Goal: Information Seeking & Learning: Learn about a topic

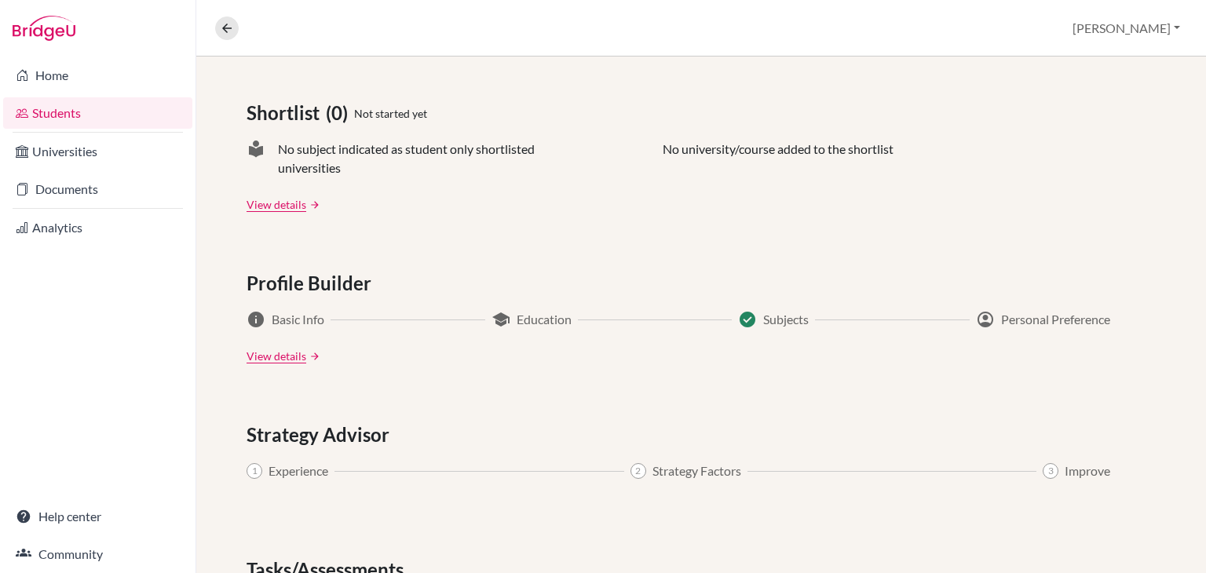
scroll to position [650, 0]
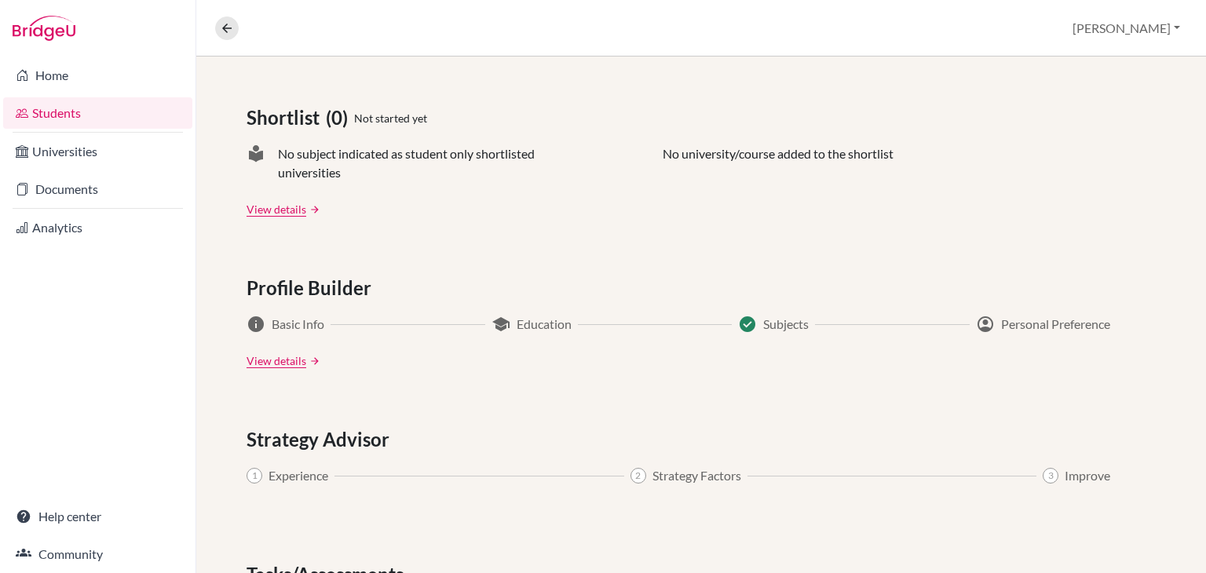
click at [540, 318] on span "Education" at bounding box center [544, 324] width 55 height 19
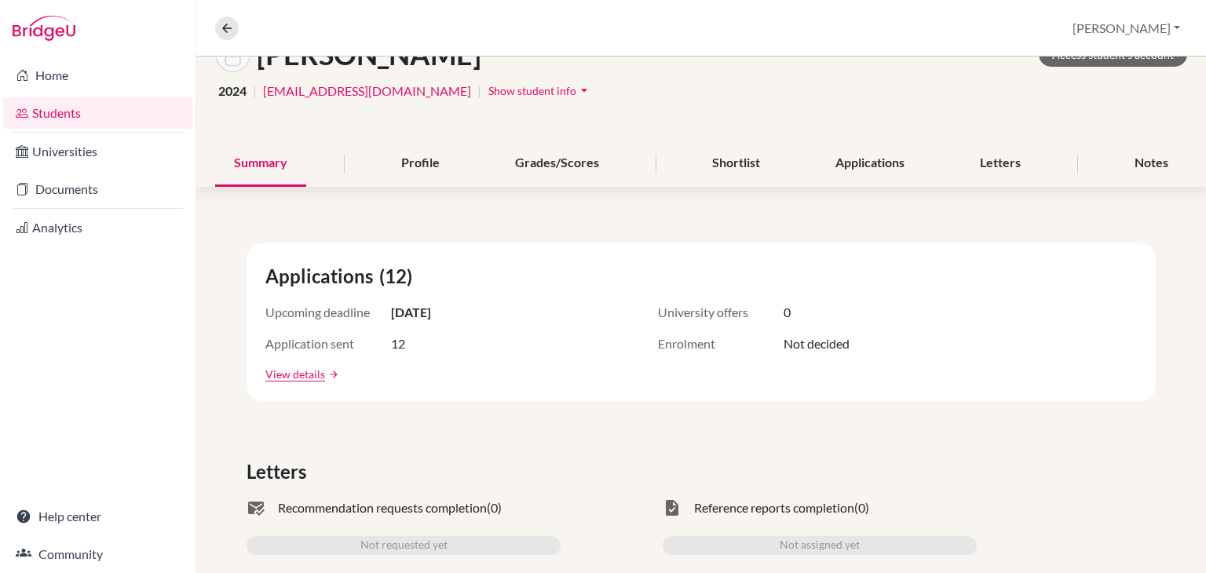
scroll to position [22, 0]
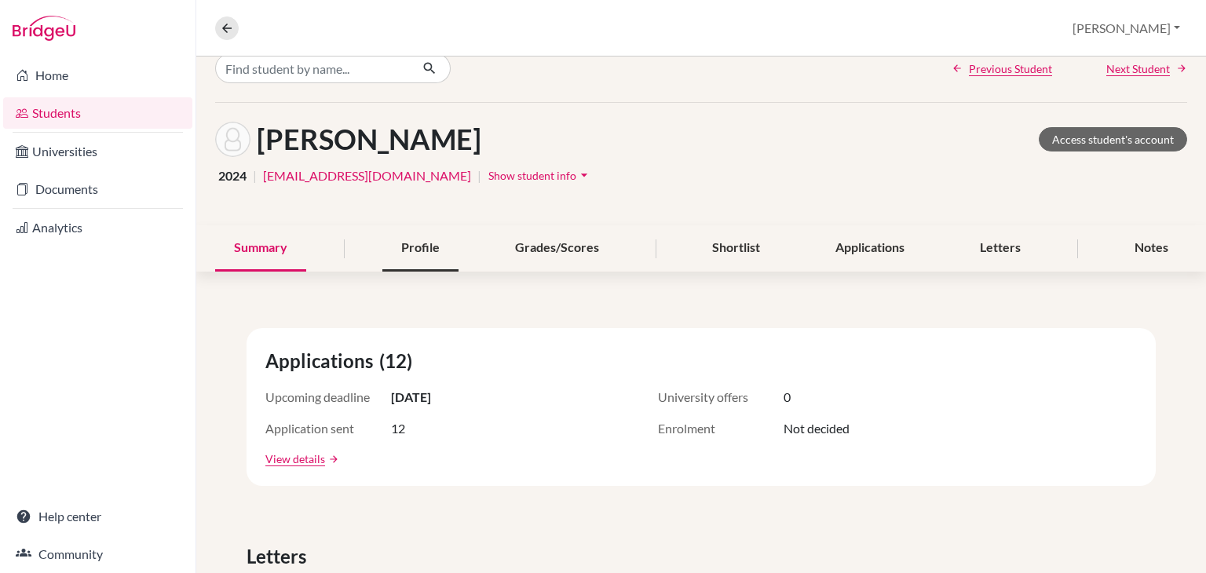
click at [437, 251] on div "Profile" at bounding box center [420, 248] width 76 height 46
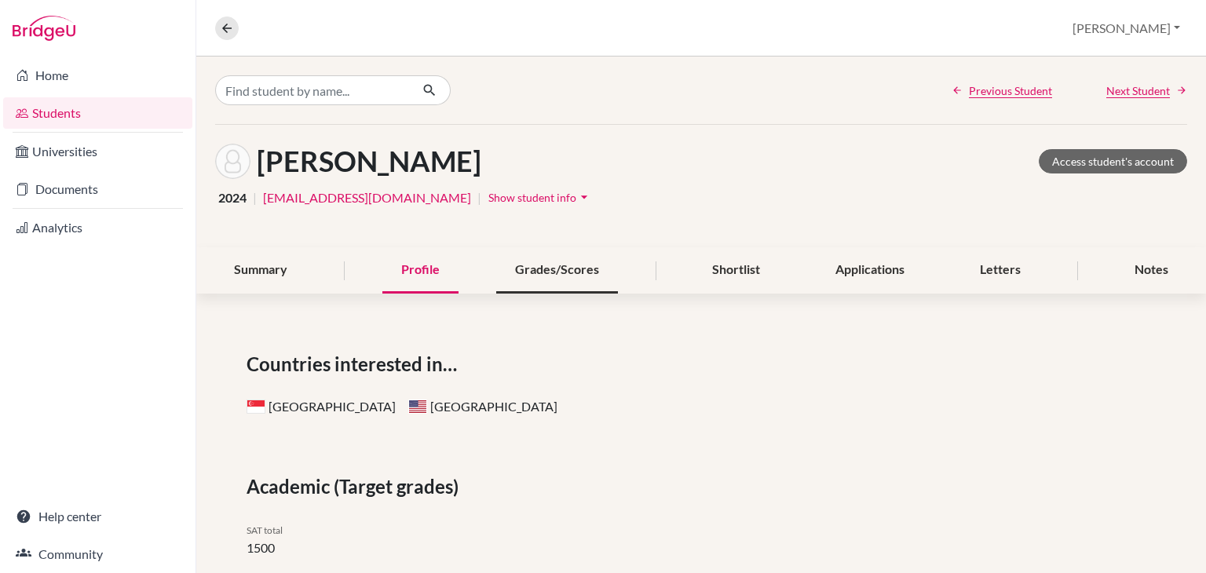
click at [569, 259] on div "Grades/Scores" at bounding box center [557, 270] width 122 height 46
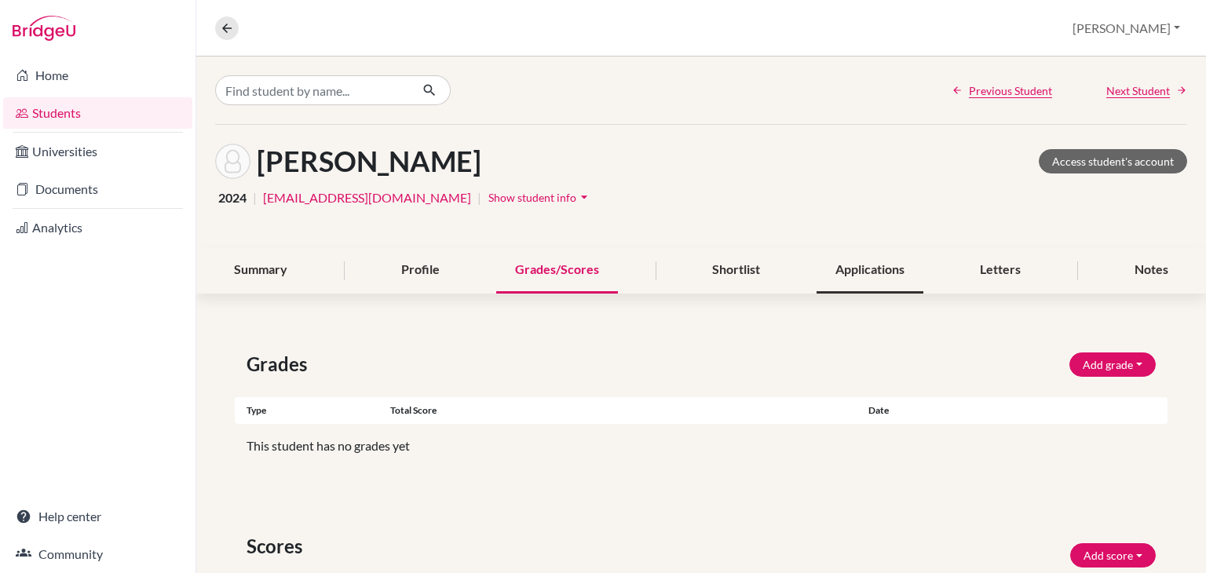
click at [852, 265] on div "Applications" at bounding box center [870, 270] width 107 height 46
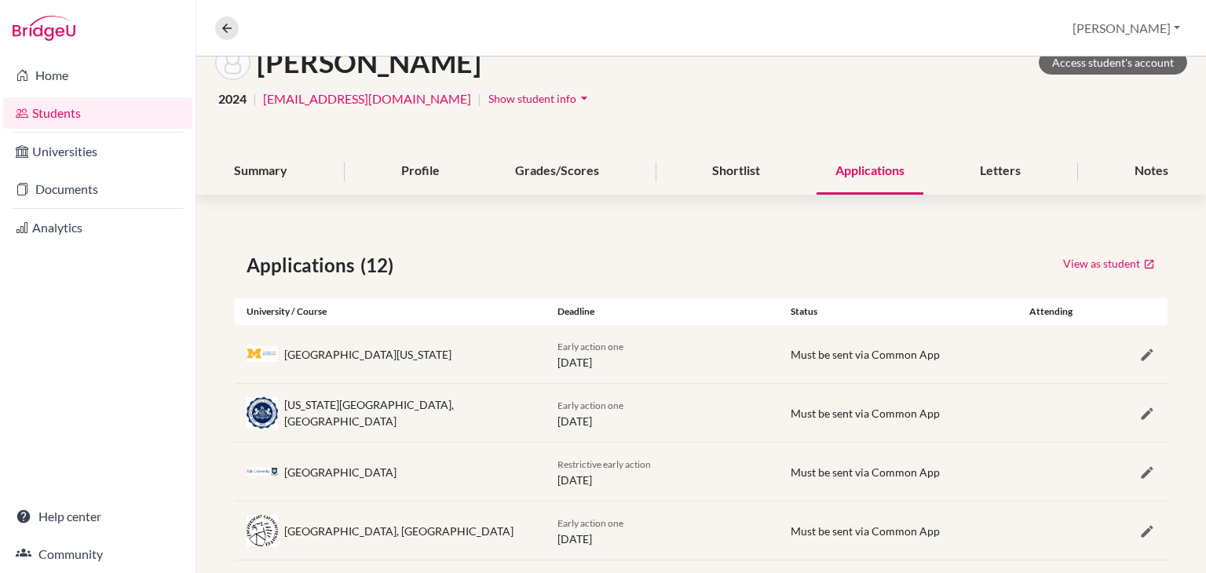
scroll to position [31, 0]
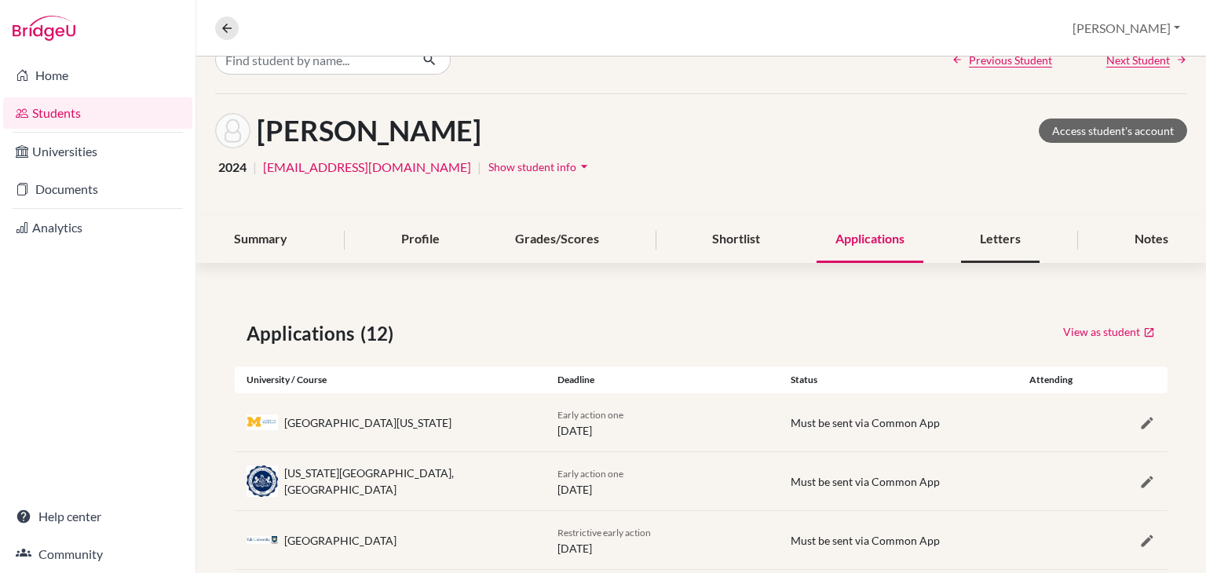
click at [1002, 237] on div "Letters" at bounding box center [1000, 240] width 79 height 46
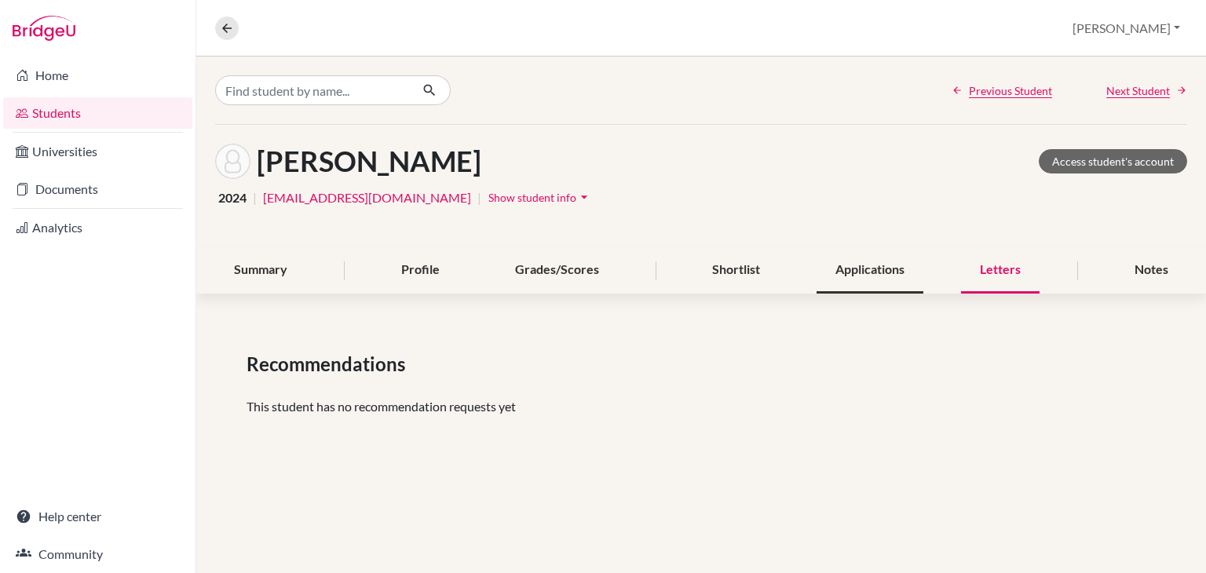
click at [869, 276] on div "Applications" at bounding box center [870, 270] width 107 height 46
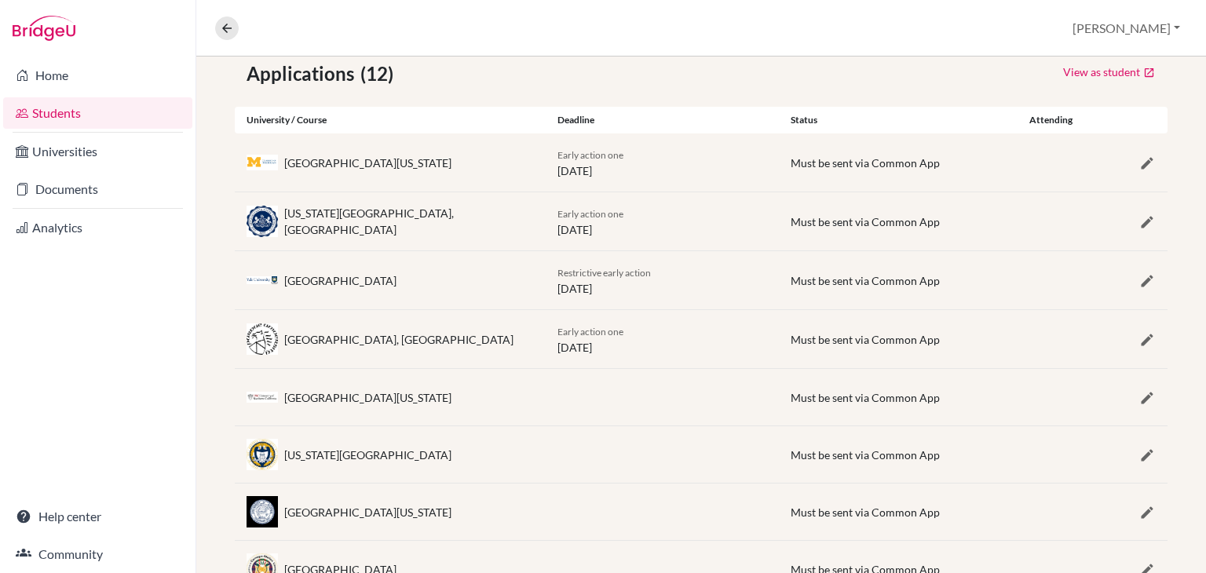
scroll to position [314, 0]
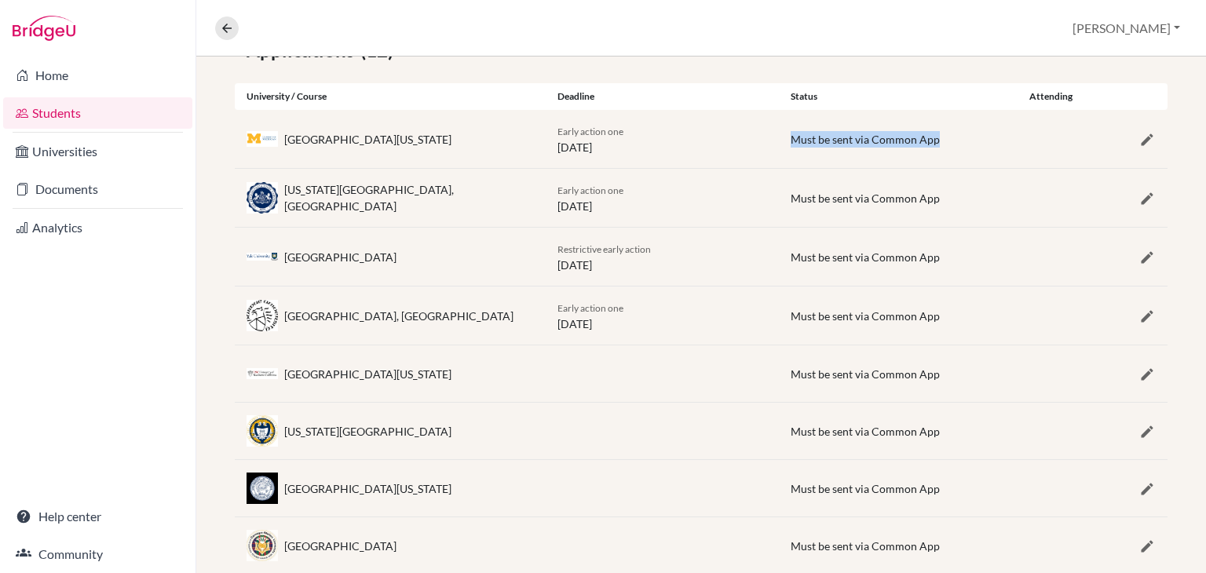
drag, startPoint x: 773, startPoint y: 141, endPoint x: 956, endPoint y: 148, distance: 182.3
click at [956, 148] on div "University of Michigan Early action one 01 November 2025 Must be sent via Commo…" at bounding box center [701, 139] width 933 height 58
click at [761, 139] on div "Early action one 01 November 2025" at bounding box center [662, 139] width 233 height 33
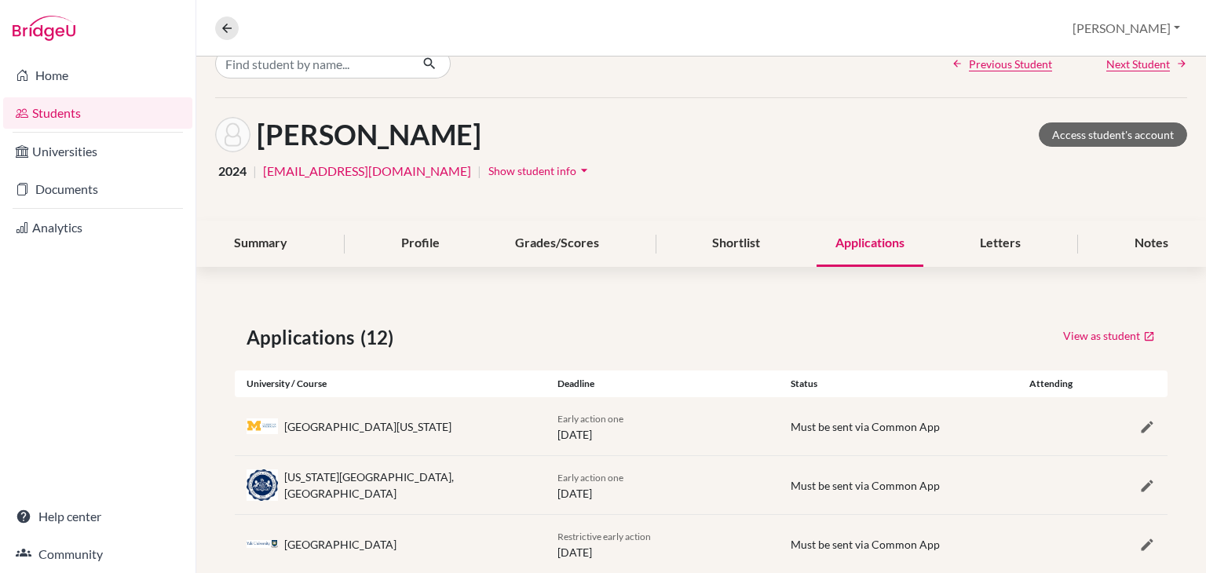
scroll to position [0, 0]
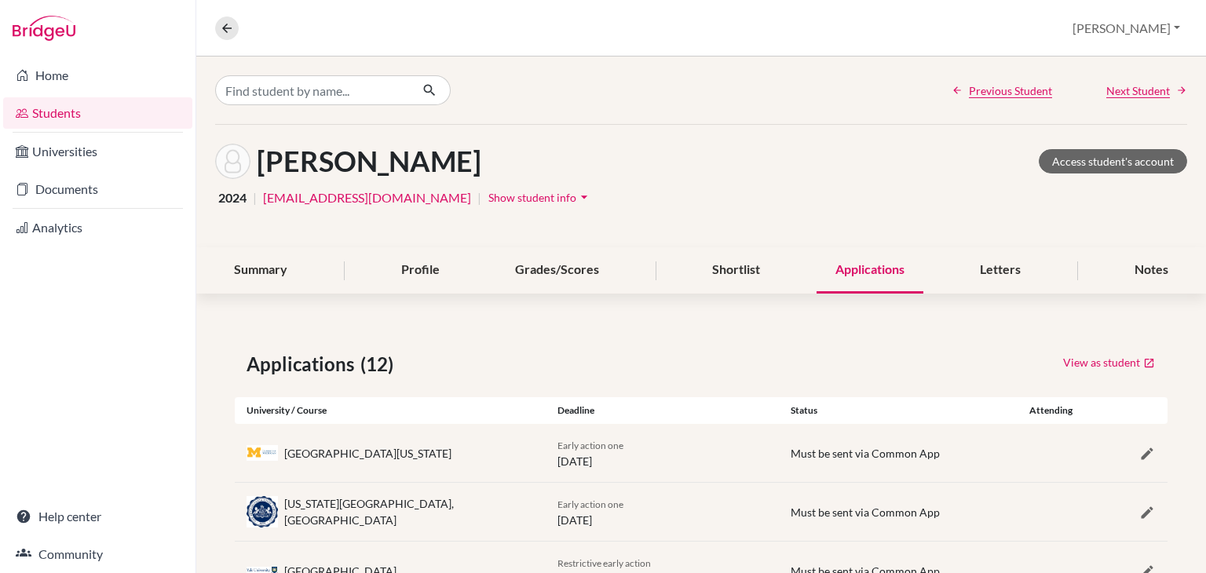
click at [229, 205] on span "2024" at bounding box center [232, 197] width 28 height 19
click at [235, 201] on span "2024" at bounding box center [232, 197] width 28 height 19
click at [281, 261] on div "Summary" at bounding box center [260, 270] width 91 height 46
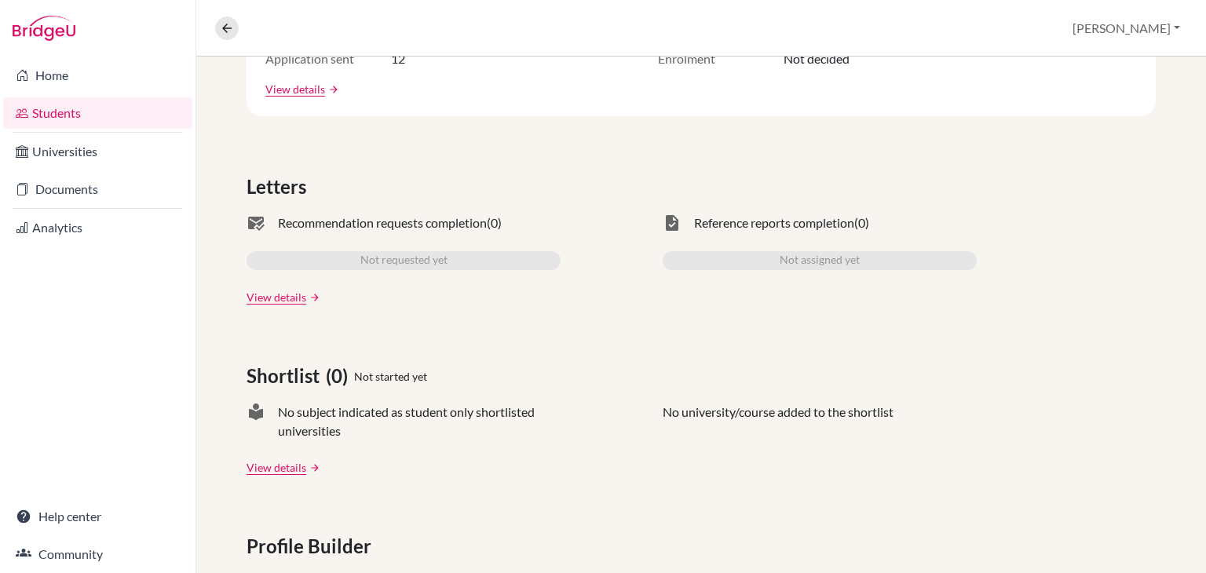
scroll to position [393, 0]
click at [280, 288] on link "View details" at bounding box center [277, 296] width 60 height 16
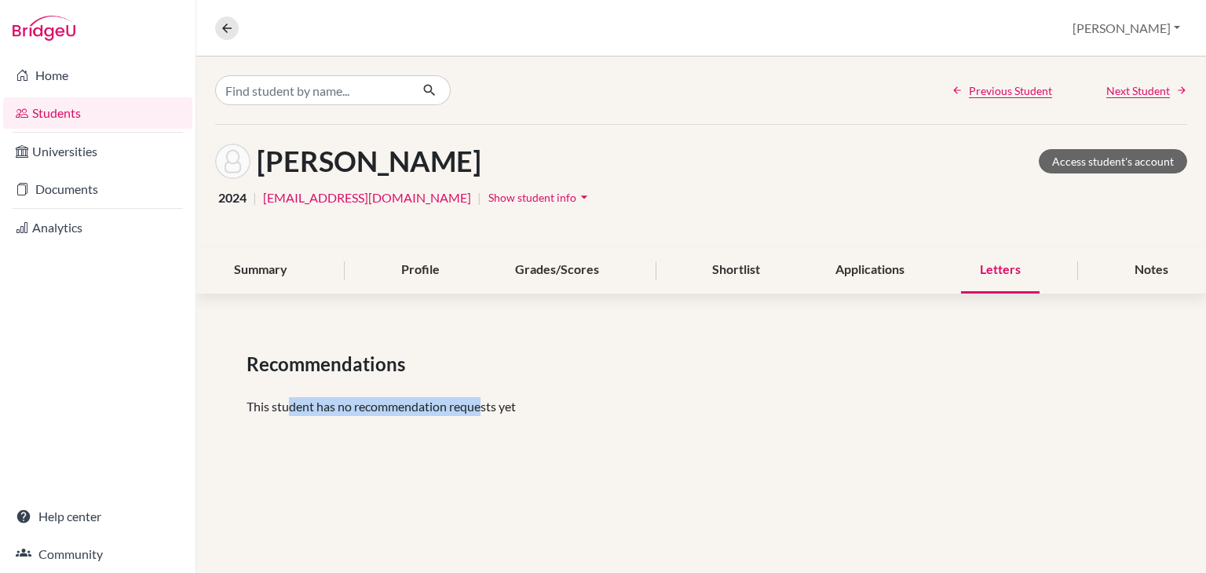
drag, startPoint x: 287, startPoint y: 406, endPoint x: 485, endPoint y: 412, distance: 198.0
click at [485, 412] on p "This student has no recommendation requests yet" at bounding box center [701, 406] width 909 height 19
click at [524, 397] on p "This student has no recommendation requests yet" at bounding box center [701, 406] width 909 height 19
click at [268, 275] on div "Summary" at bounding box center [260, 270] width 91 height 46
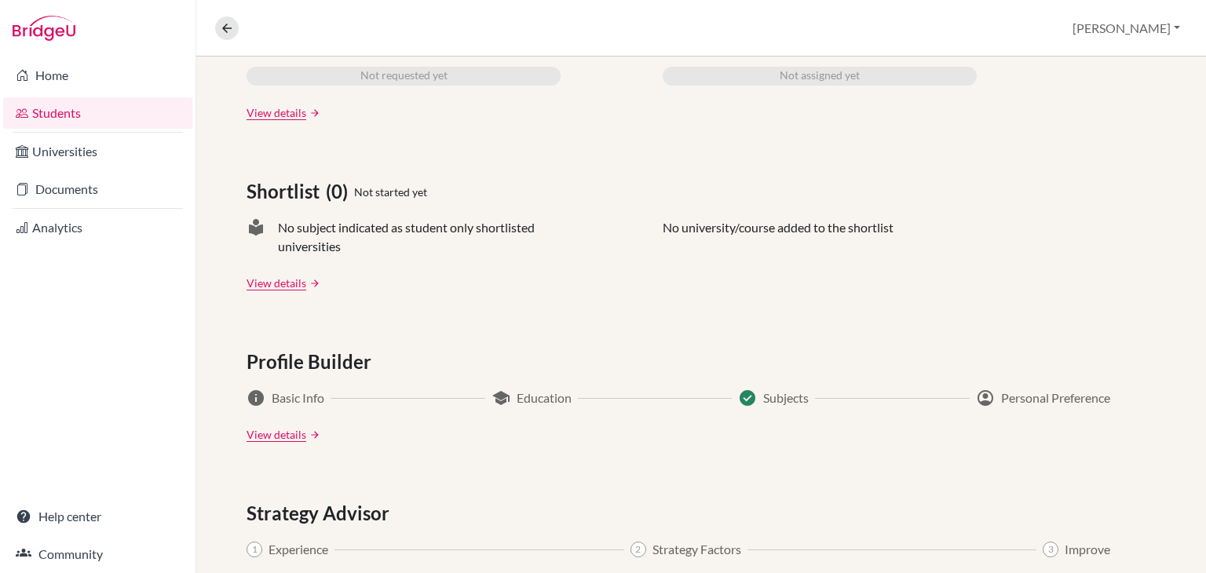
scroll to position [572, 0]
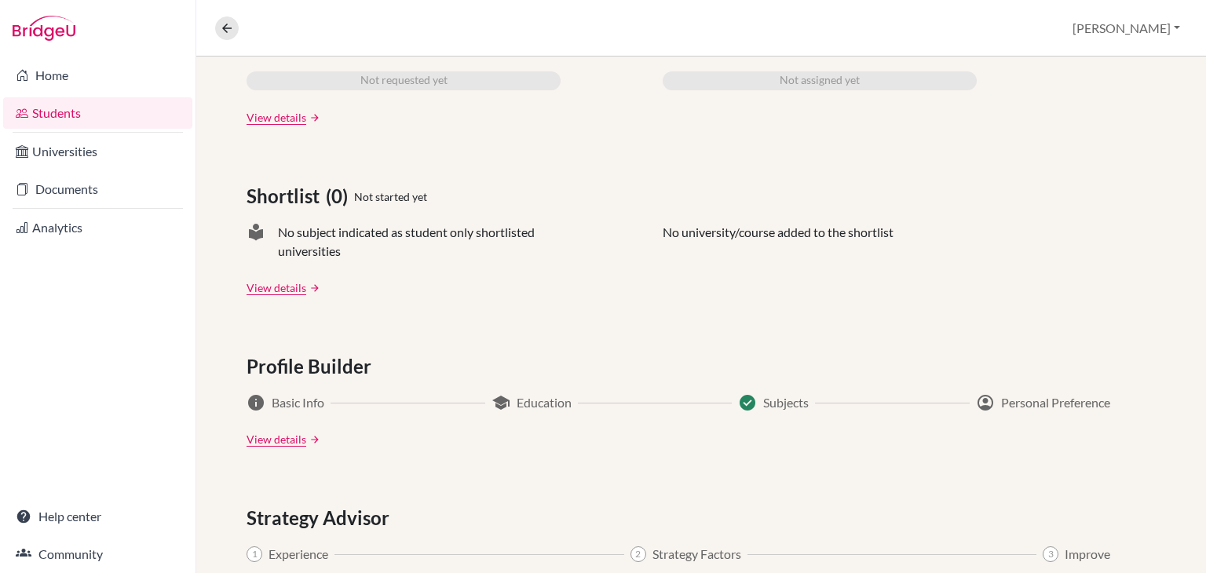
click at [115, 115] on link "Students" at bounding box center [97, 112] width 189 height 31
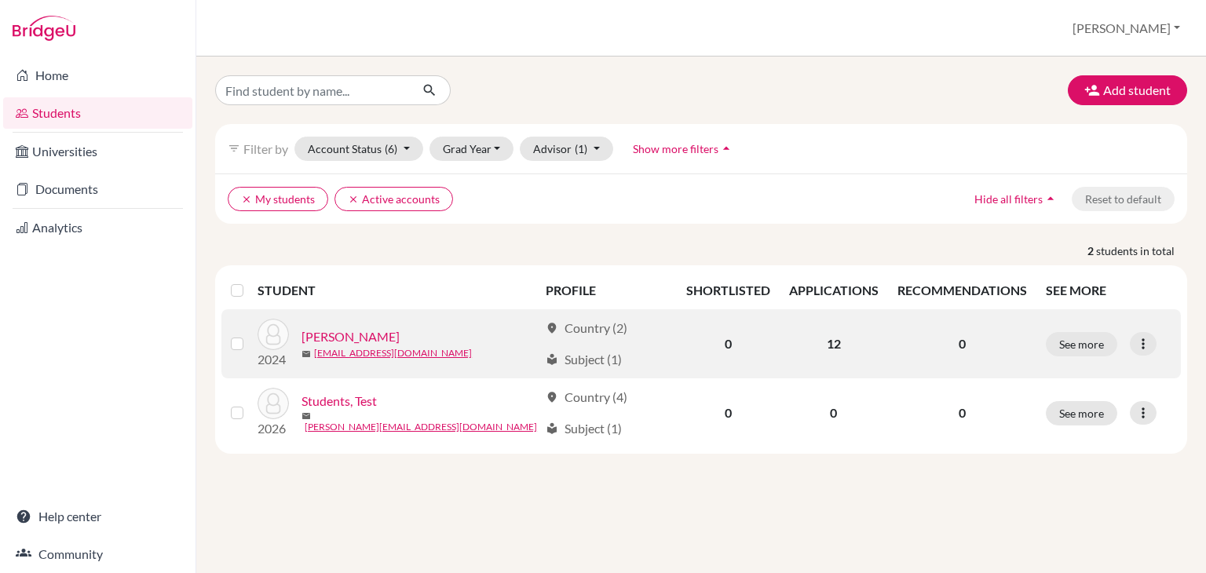
click at [342, 339] on link "[PERSON_NAME]" at bounding box center [351, 336] width 98 height 19
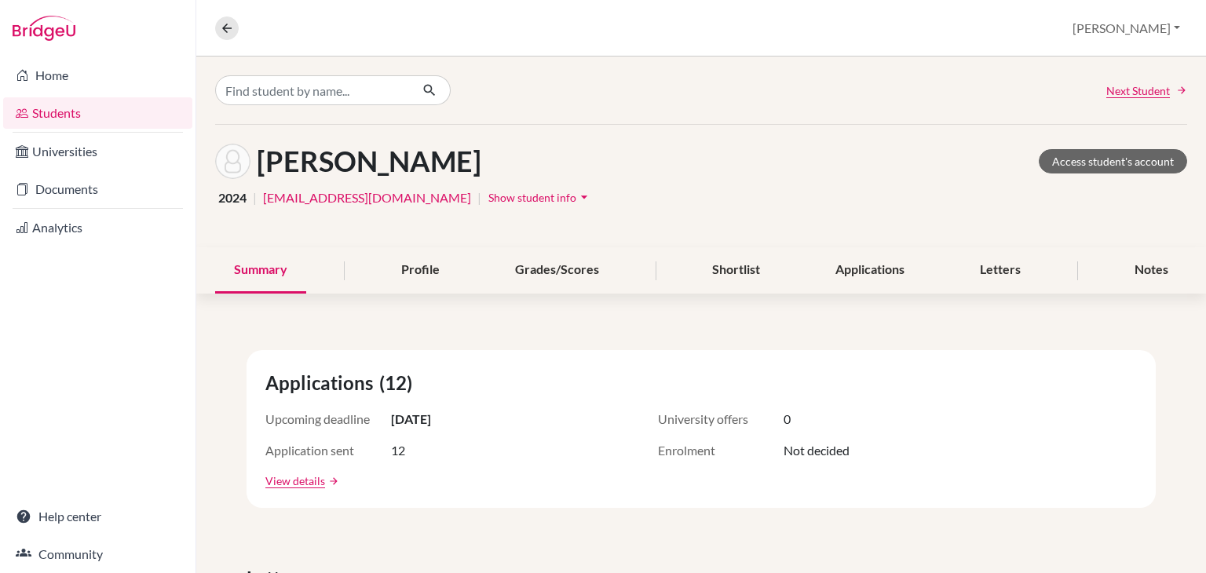
click at [488, 199] on span "Show student info" at bounding box center [532, 197] width 88 height 13
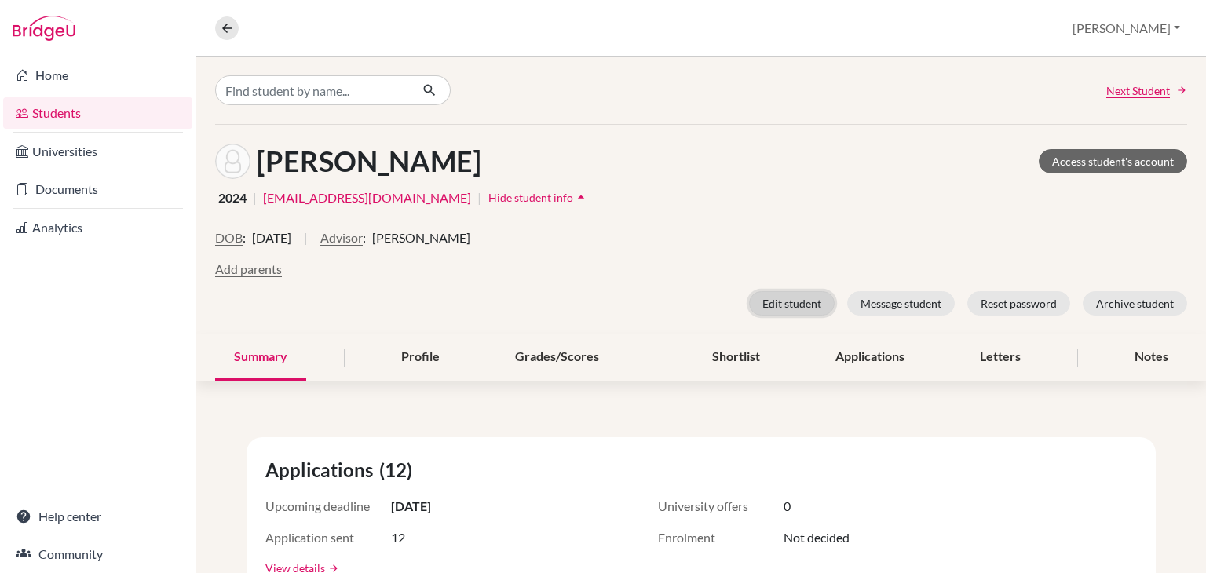
click at [766, 301] on button "Edit student" at bounding box center [792, 303] width 86 height 24
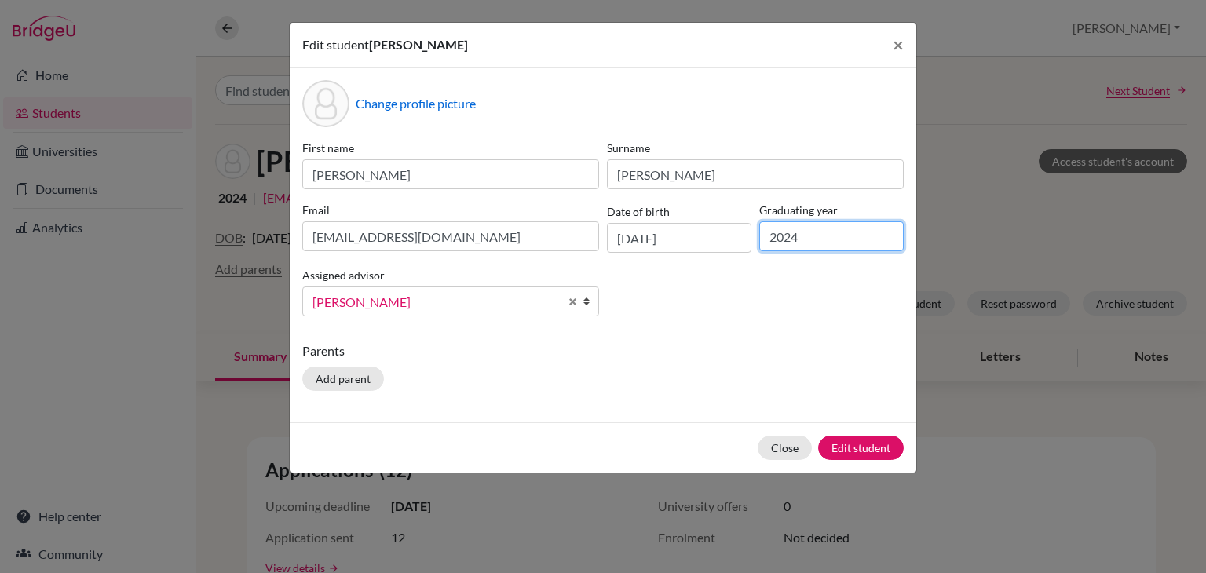
click at [810, 247] on input "2024" at bounding box center [831, 236] width 144 height 30
type input "2025"
click at [780, 324] on div "First name Jaydeep Surname Rath Email jdrath20@gmail.com Date of birth 15/07/20…" at bounding box center [602, 234] width 609 height 189
click at [878, 444] on button "Edit student" at bounding box center [861, 448] width 86 height 24
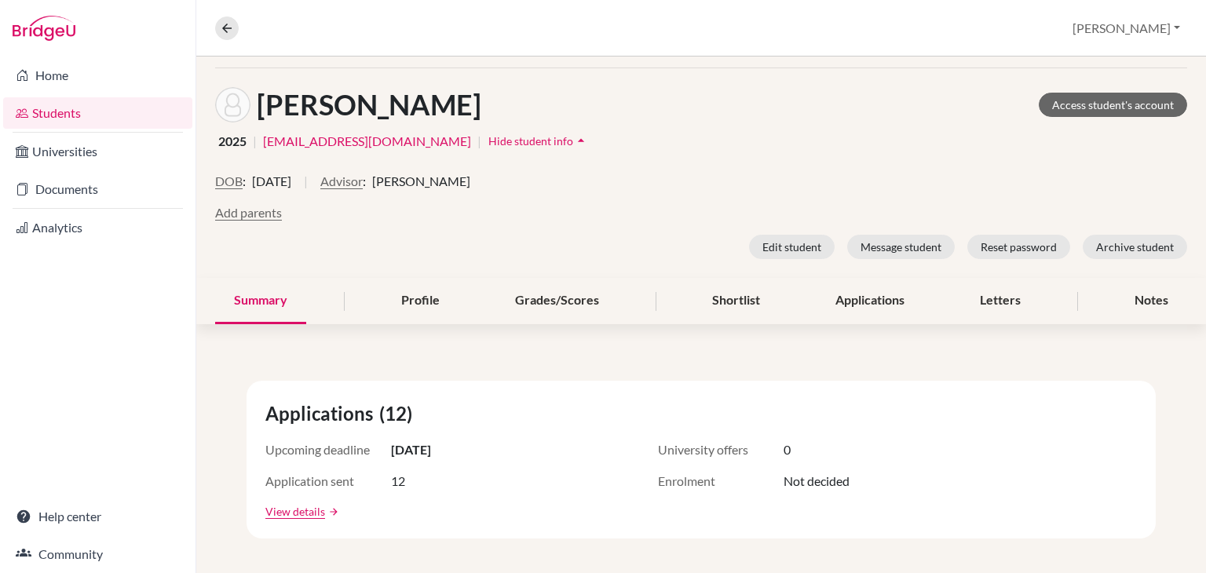
scroll to position [157, 0]
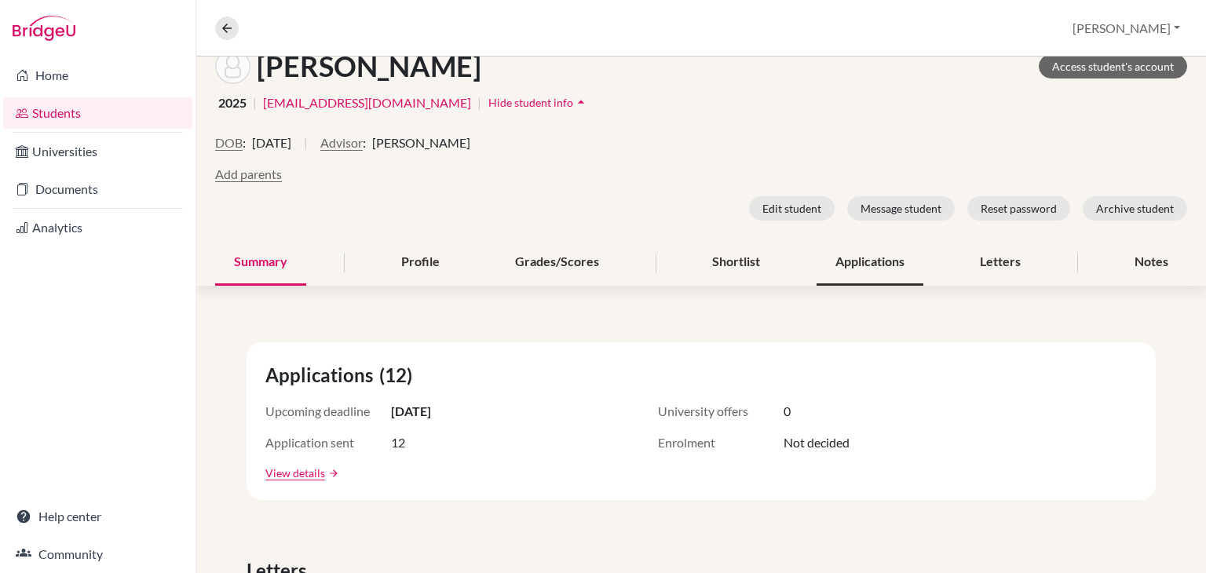
click at [880, 260] on div "Applications" at bounding box center [870, 263] width 107 height 46
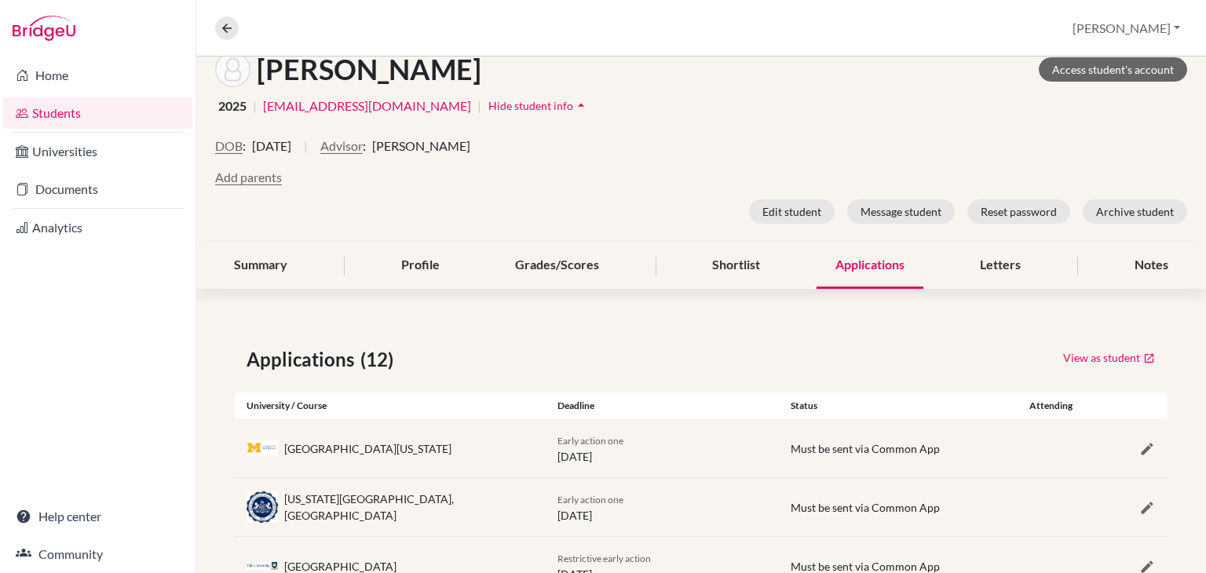
scroll to position [157, 0]
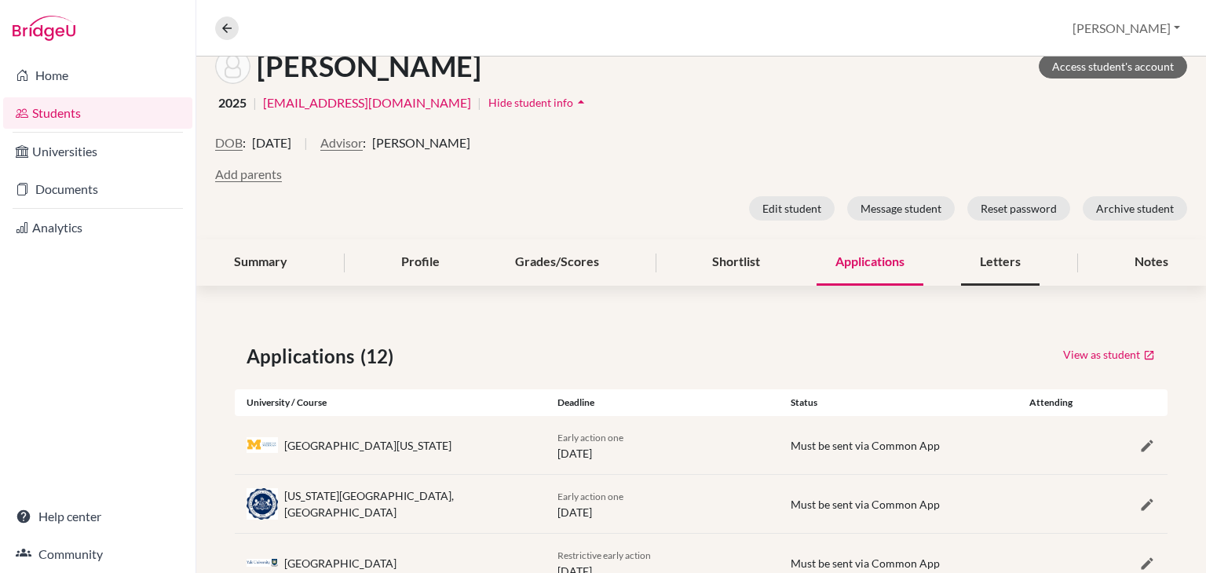
click at [982, 256] on div "Letters" at bounding box center [1000, 263] width 79 height 46
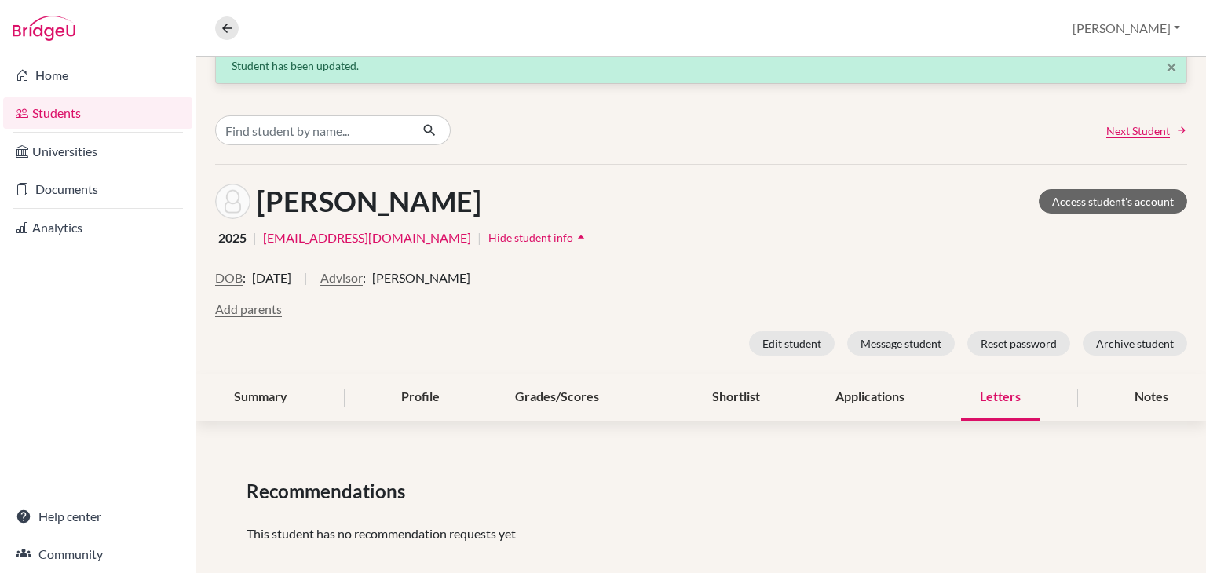
scroll to position [41, 0]
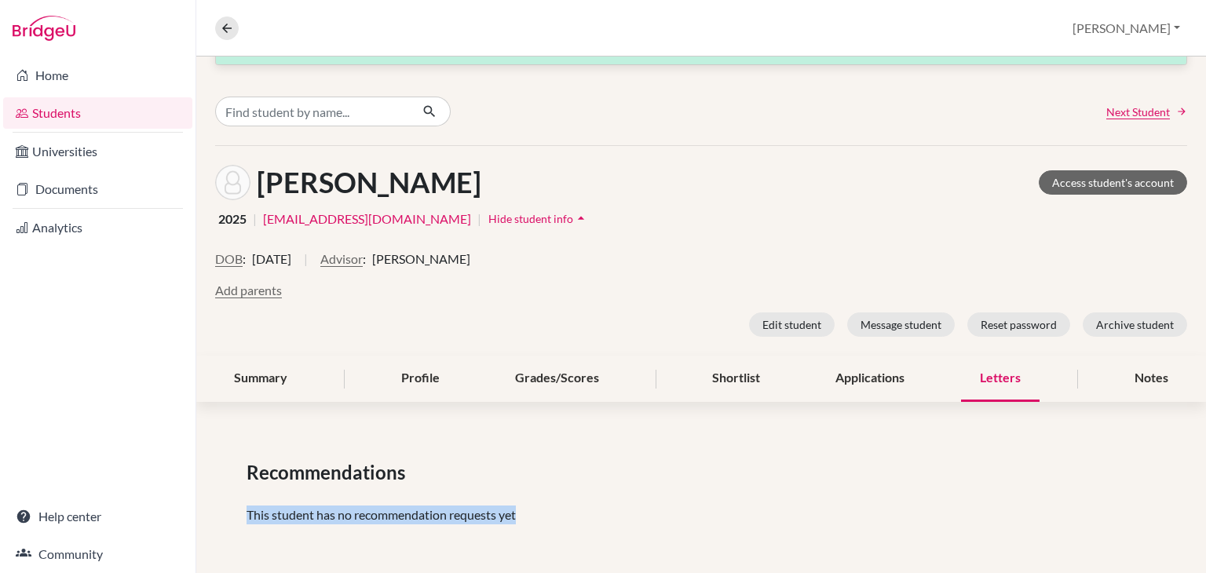
drag, startPoint x: 236, startPoint y: 512, endPoint x: 541, endPoint y: 515, distance: 305.5
click at [541, 515] on div "Recommendations This student has no recommendation requests yet" at bounding box center [701, 498] width 1010 height 154
click at [488, 449] on div "Recommendations This student has no recommendation requests yet" at bounding box center [701, 498] width 1010 height 154
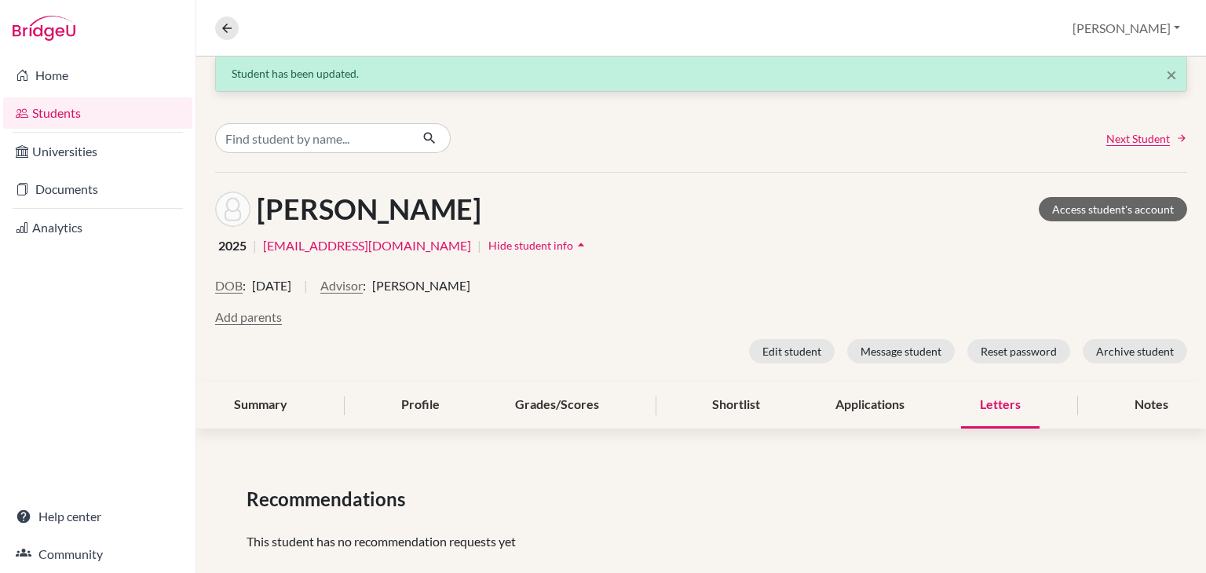
scroll to position [0, 0]
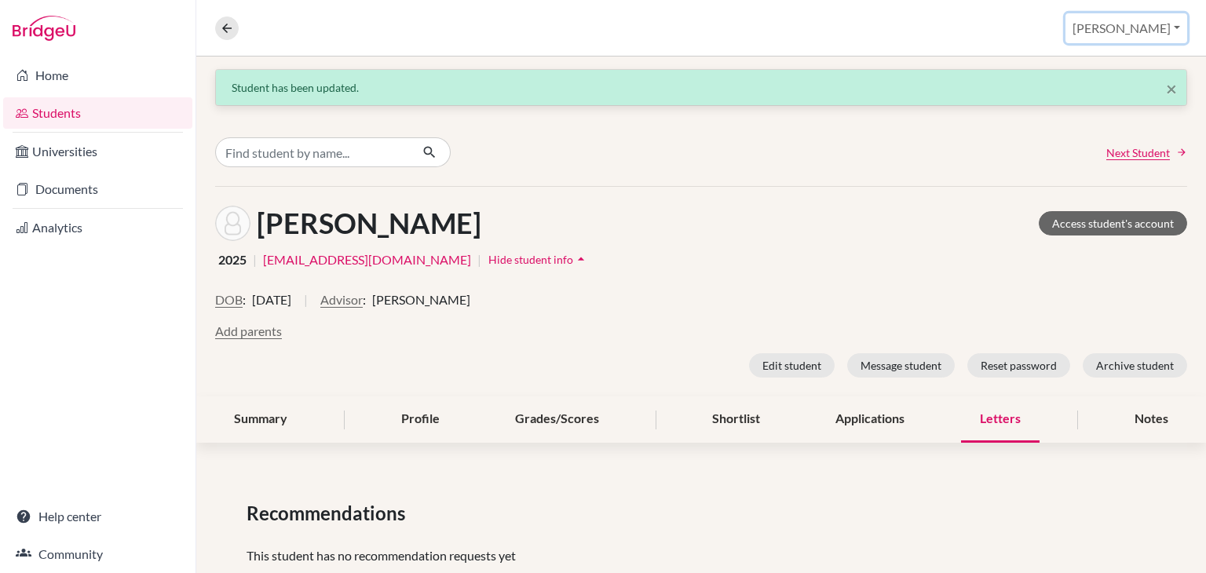
click at [1115, 32] on button "Madhusmita" at bounding box center [1127, 28] width 122 height 30
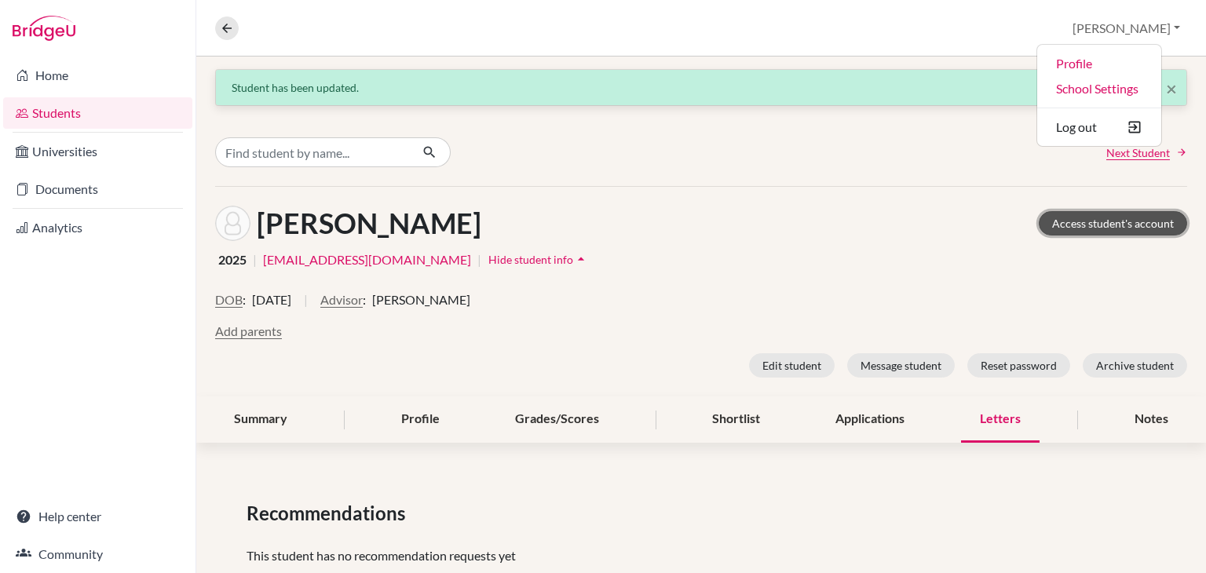
click at [1093, 214] on link "Access student's account" at bounding box center [1113, 223] width 148 height 24
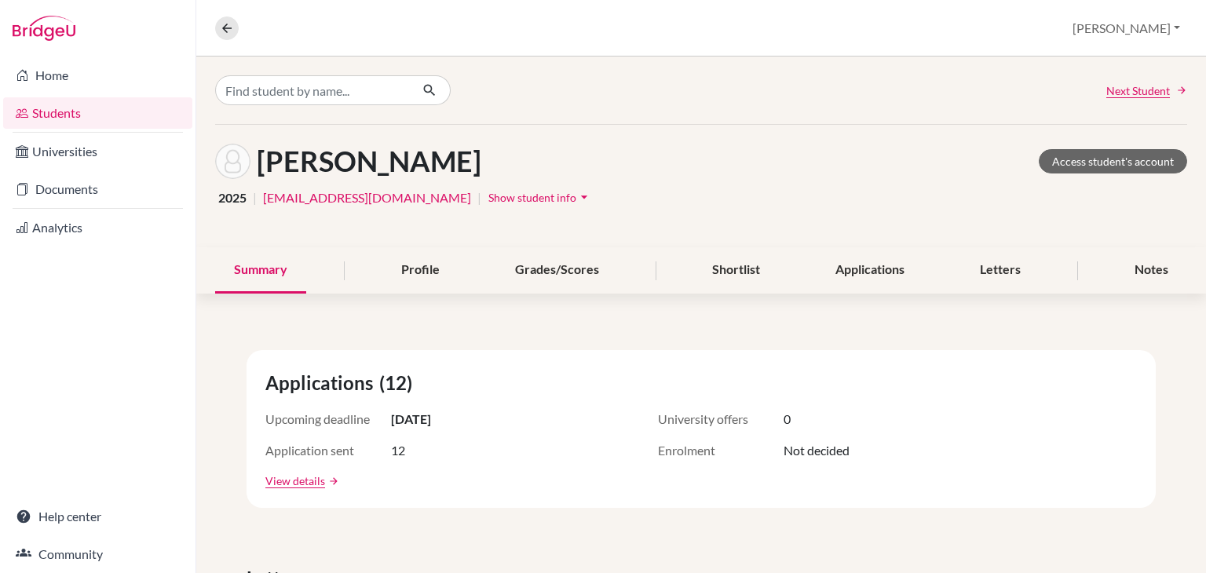
click at [488, 196] on span "Show student info" at bounding box center [532, 197] width 88 height 13
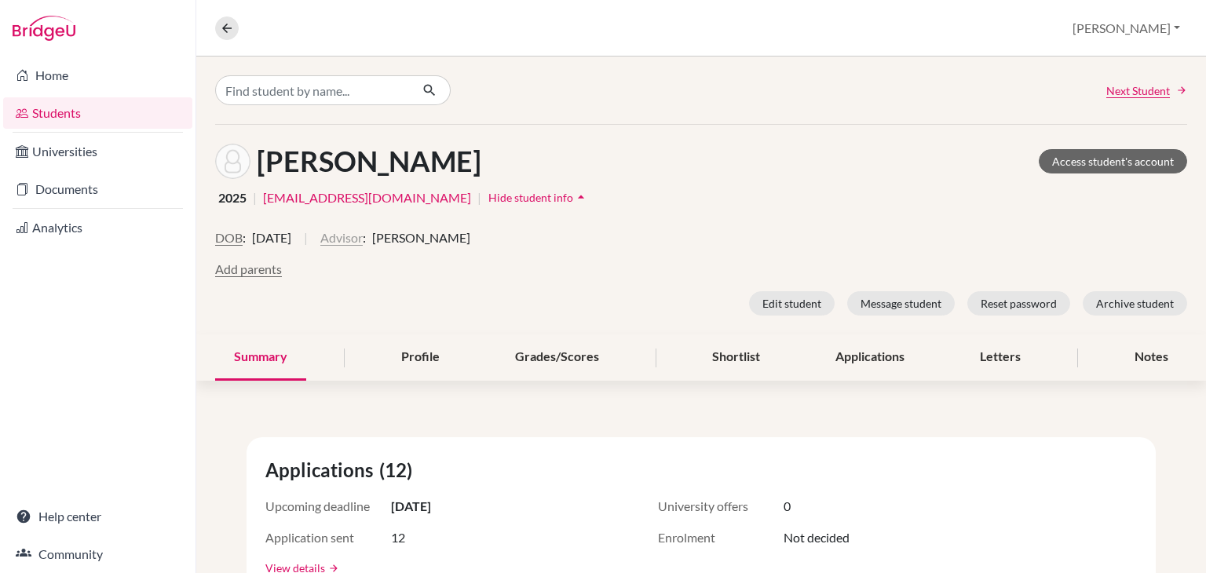
click at [363, 240] on button "Advisor" at bounding box center [341, 238] width 42 height 19
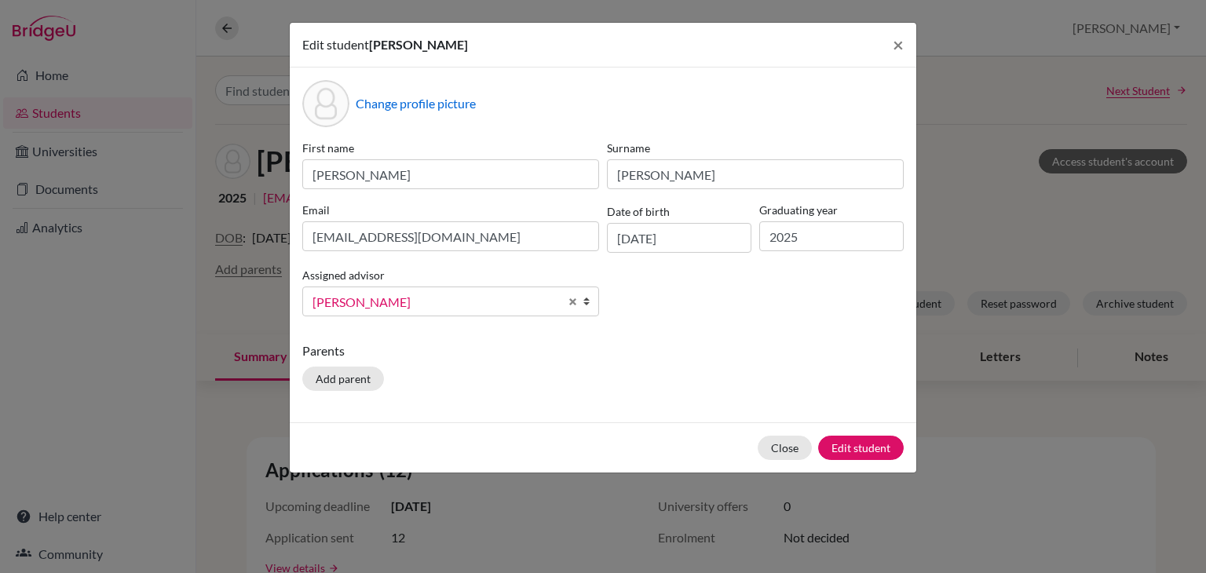
click at [587, 303] on b at bounding box center [591, 301] width 16 height 28
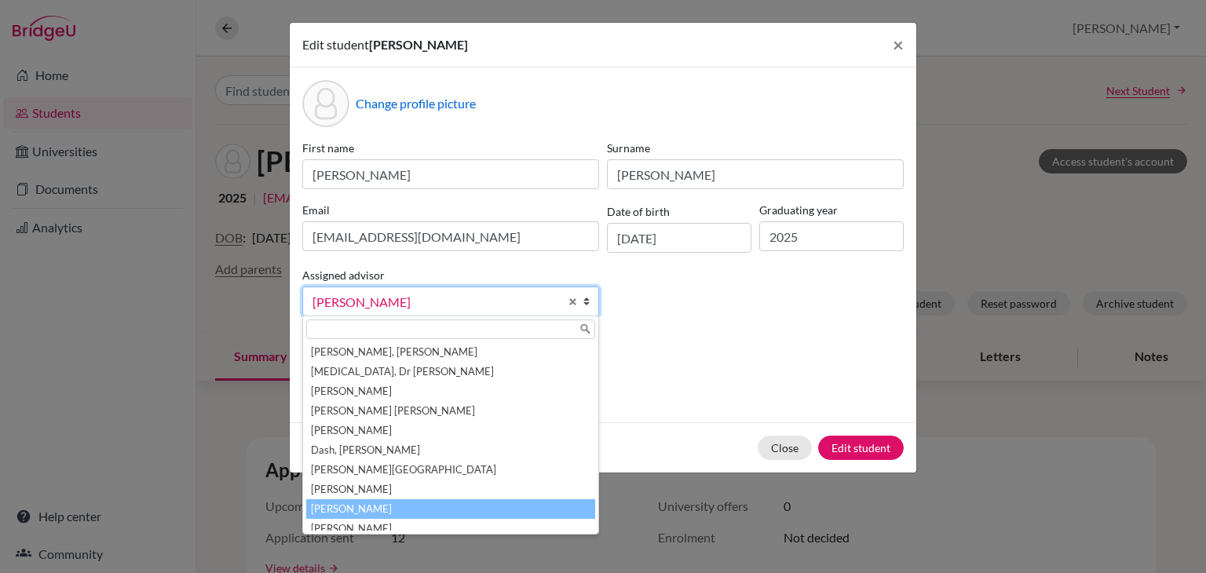
click at [671, 315] on div "First name Jaydeep Surname Rath Email jdrath20@gmail.com Date of birth 15/07/20…" at bounding box center [602, 234] width 609 height 189
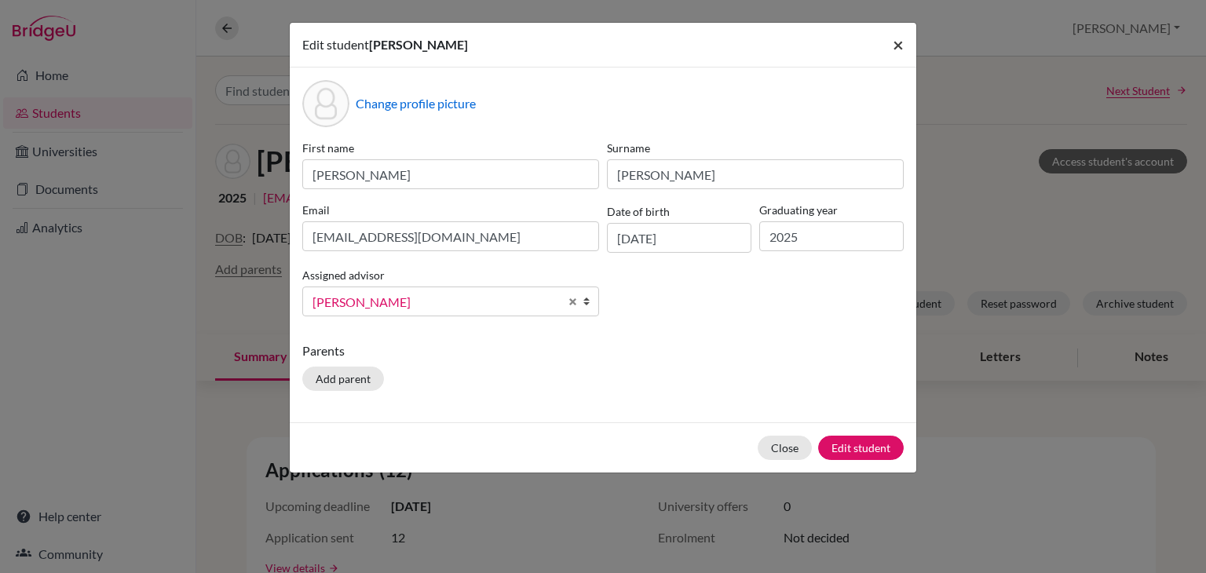
click at [905, 38] on button "×" at bounding box center [898, 45] width 36 height 44
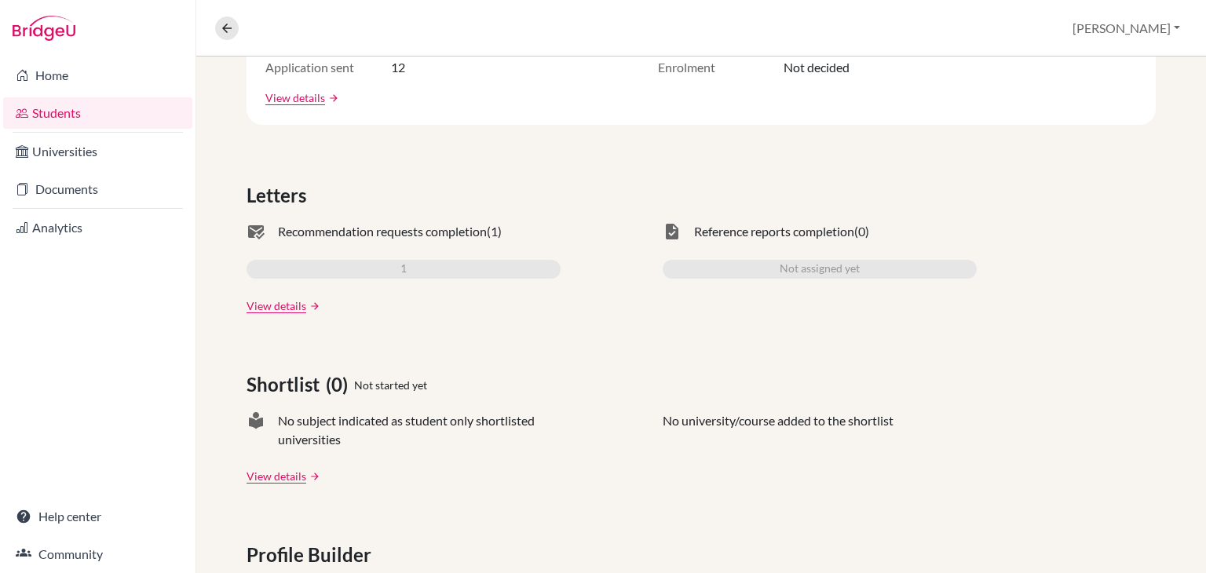
scroll to position [471, 0]
drag, startPoint x: 687, startPoint y: 245, endPoint x: 883, endPoint y: 234, distance: 195.8
click at [883, 234] on div "task Reference reports completion (0) Not assigned yet" at bounding box center [820, 267] width 314 height 92
click at [890, 233] on div "task Reference reports completion (0)" at bounding box center [820, 230] width 314 height 19
click at [682, 233] on div "task Reference reports completion (0)" at bounding box center [820, 230] width 314 height 19
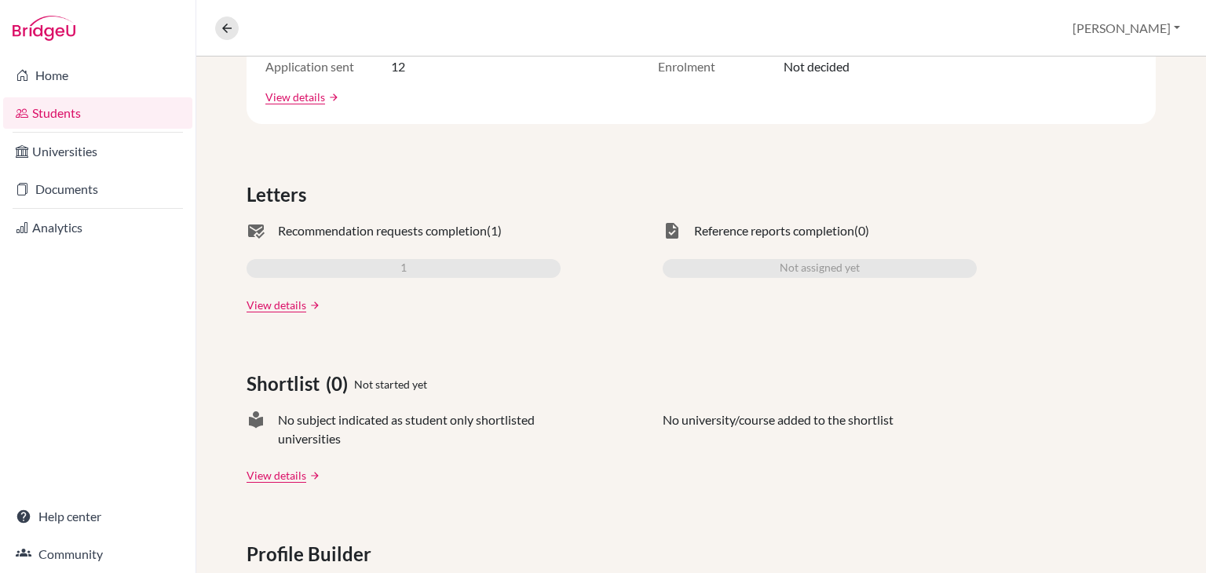
click at [671, 230] on span "task" at bounding box center [672, 230] width 19 height 19
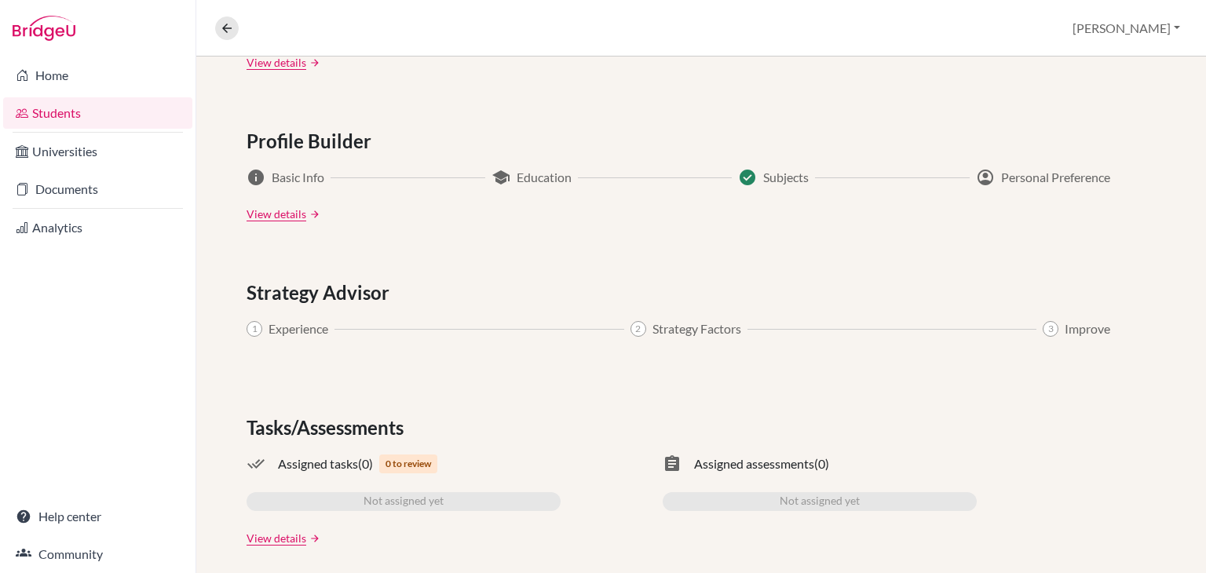
scroll to position [894, 0]
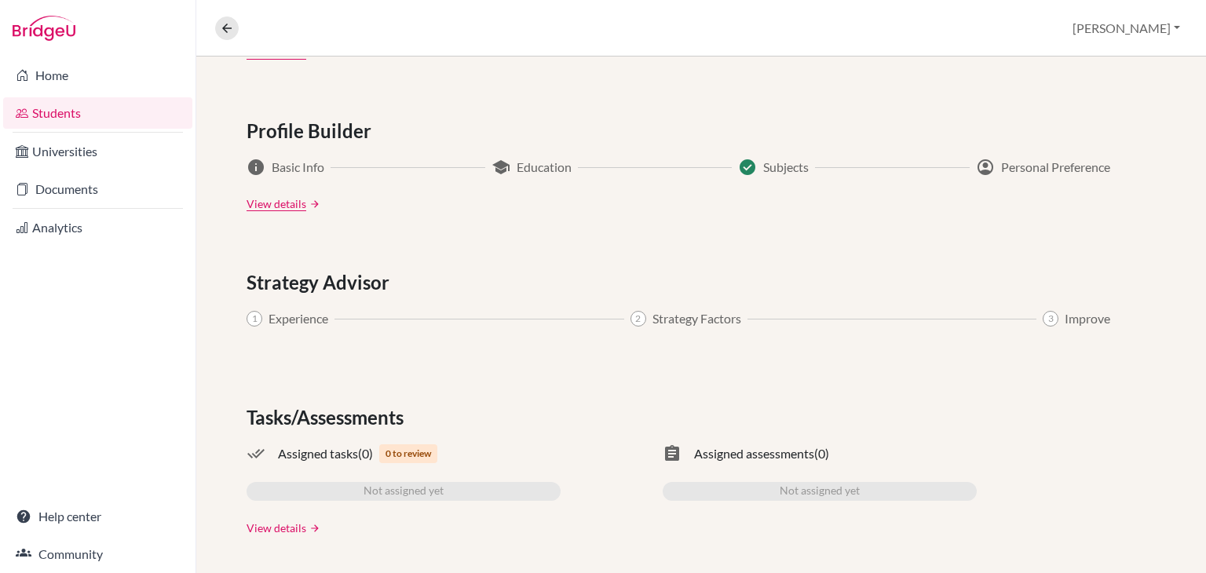
click at [296, 525] on link "View details" at bounding box center [277, 528] width 60 height 16
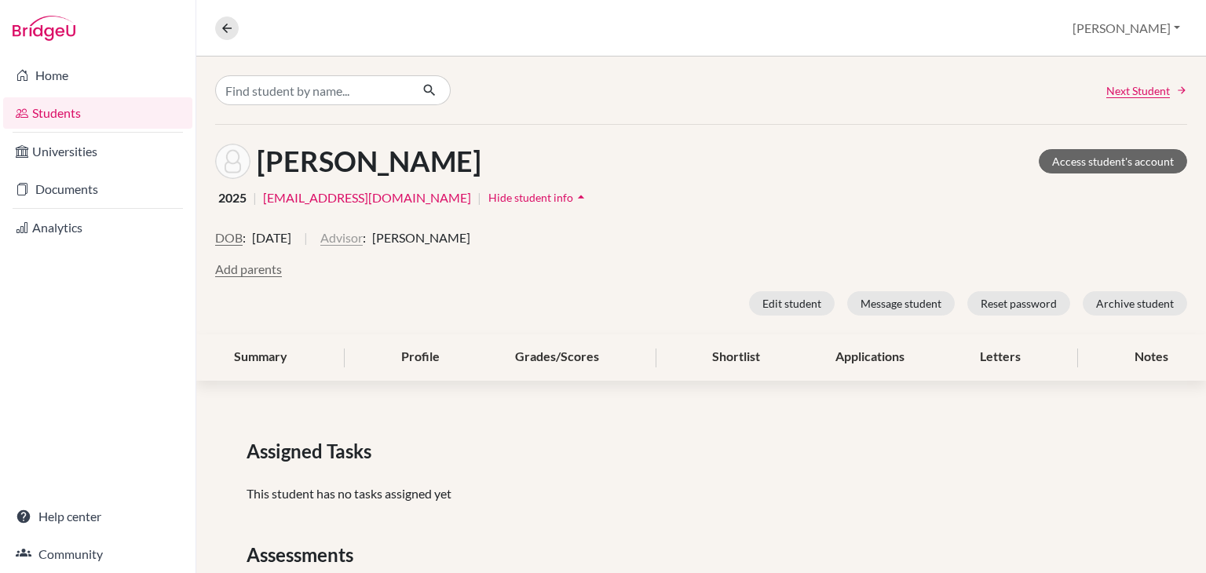
click at [363, 240] on button "Advisor" at bounding box center [341, 238] width 42 height 19
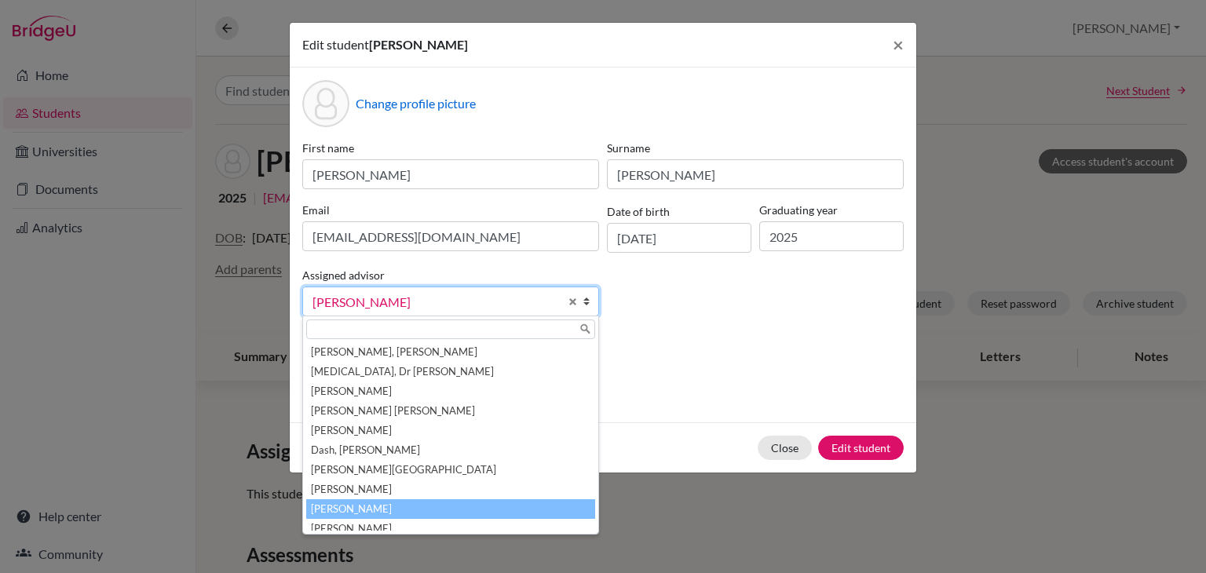
click at [488, 305] on span "Mohanty, Madhusmita" at bounding box center [436, 302] width 247 height 20
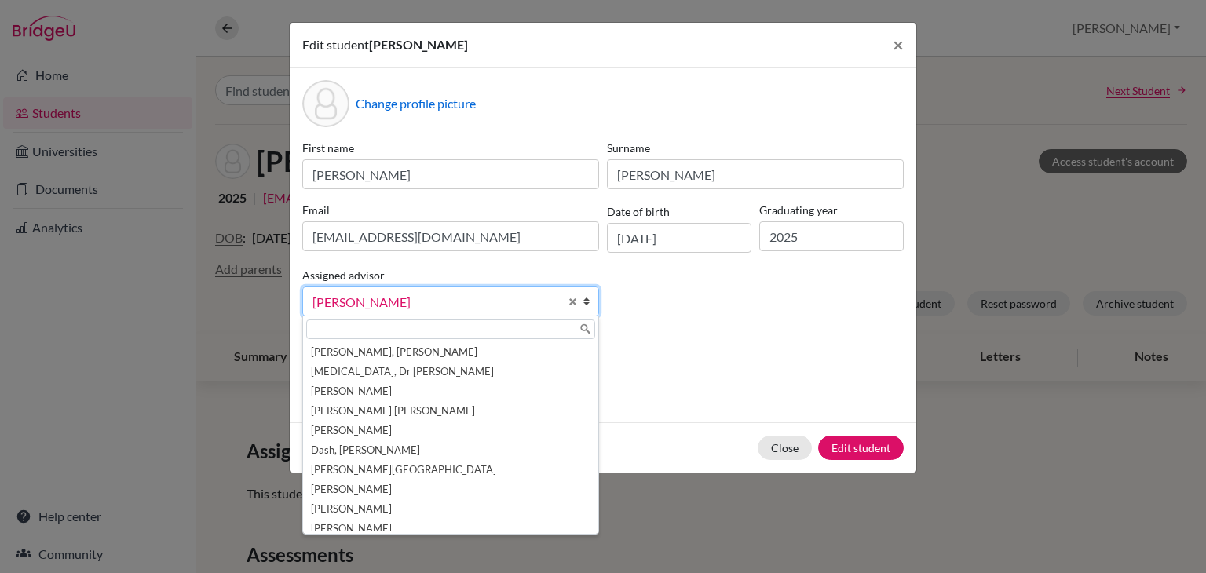
click at [770, 349] on p "Parents" at bounding box center [603, 351] width 602 height 19
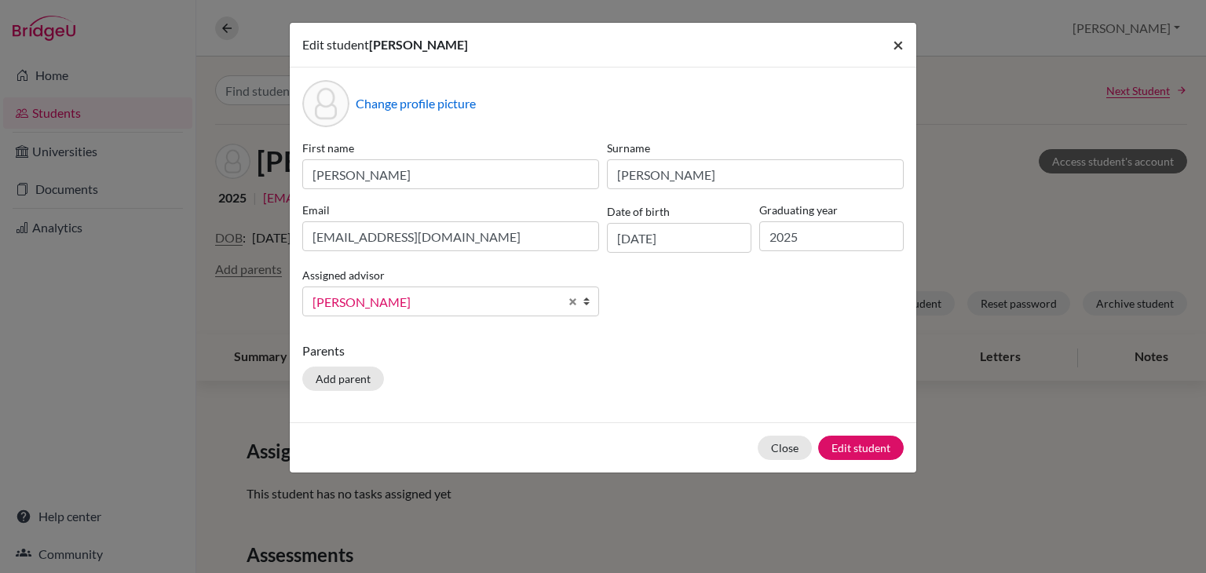
click at [895, 41] on span "×" at bounding box center [898, 44] width 11 height 23
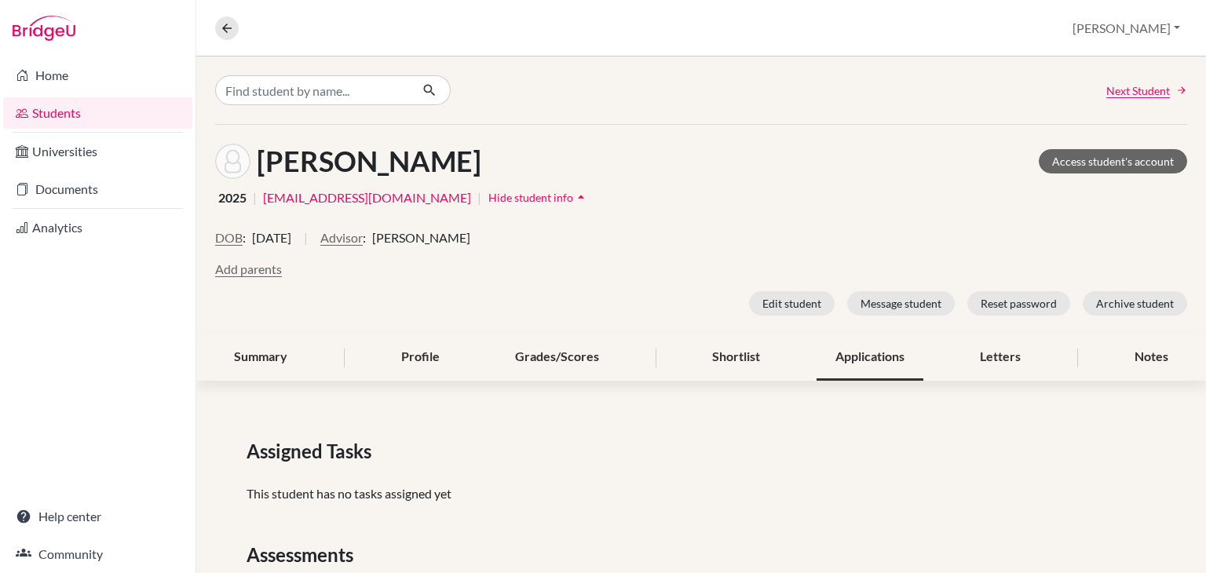
click at [851, 360] on div "Applications" at bounding box center [870, 358] width 107 height 46
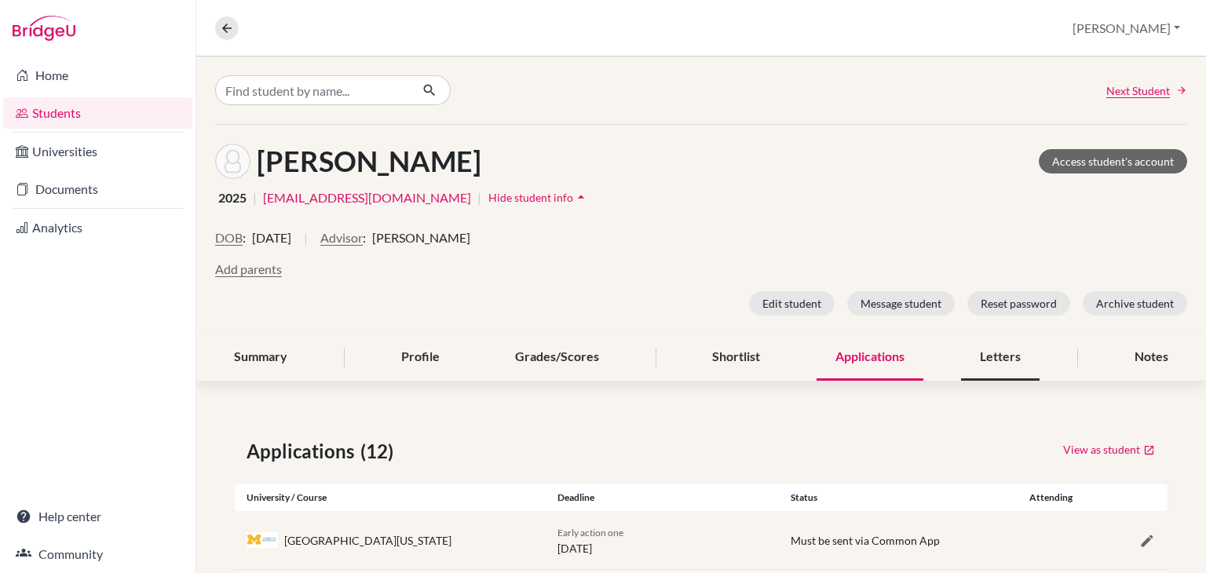
click at [993, 362] on div "Letters" at bounding box center [1000, 358] width 79 height 46
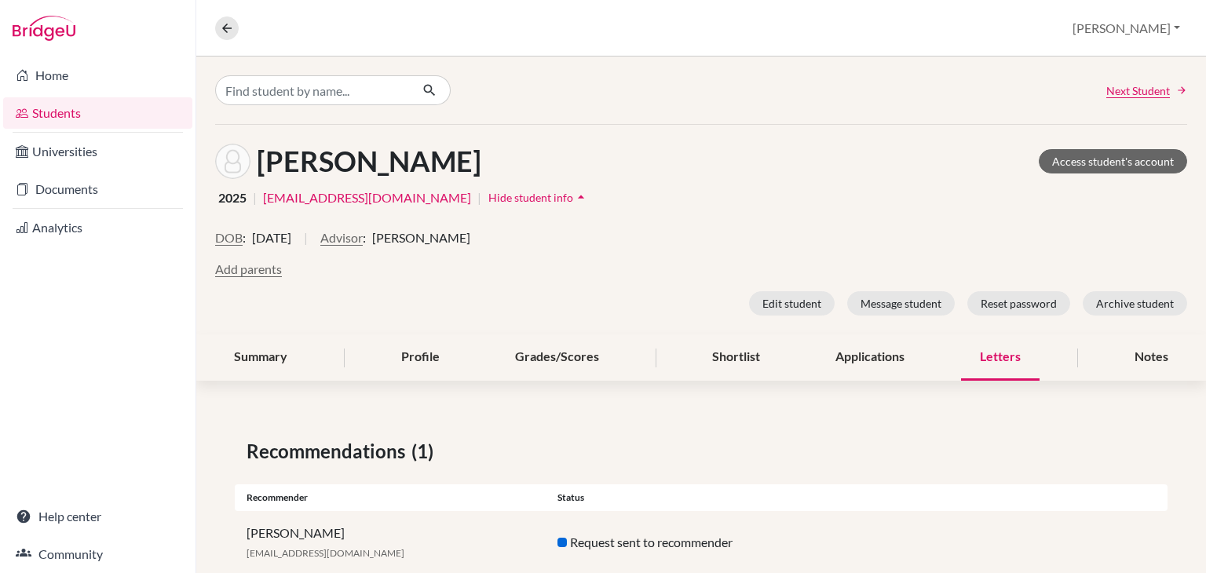
scroll to position [38, 0]
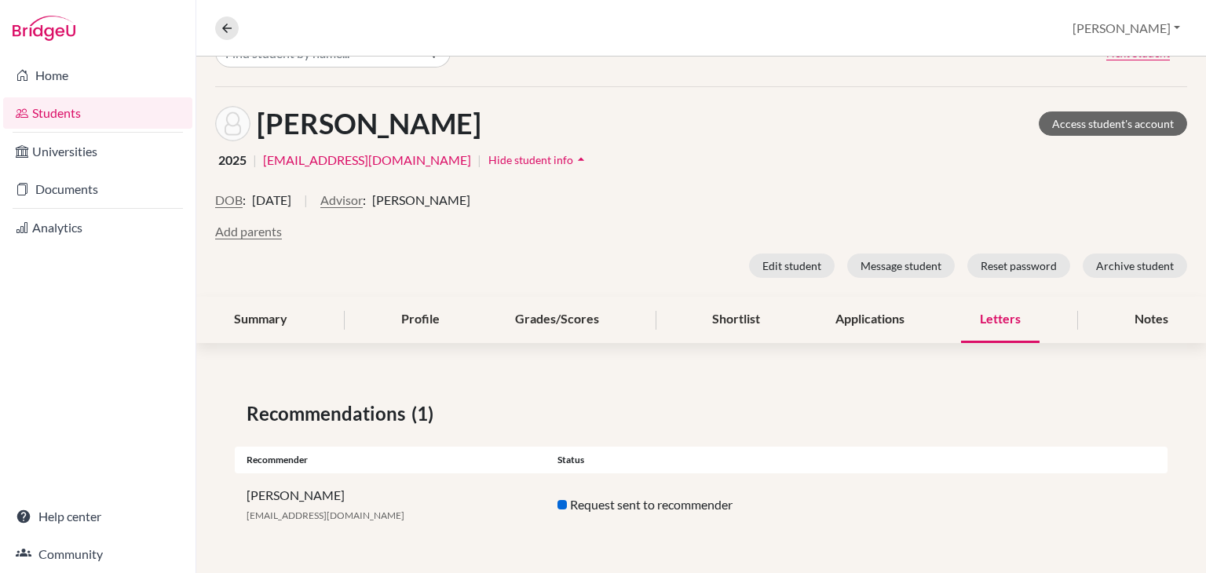
click at [738, 400] on div "Recommendations (1)" at bounding box center [701, 414] width 909 height 28
click at [1150, 328] on div "Notes" at bounding box center [1151, 320] width 71 height 46
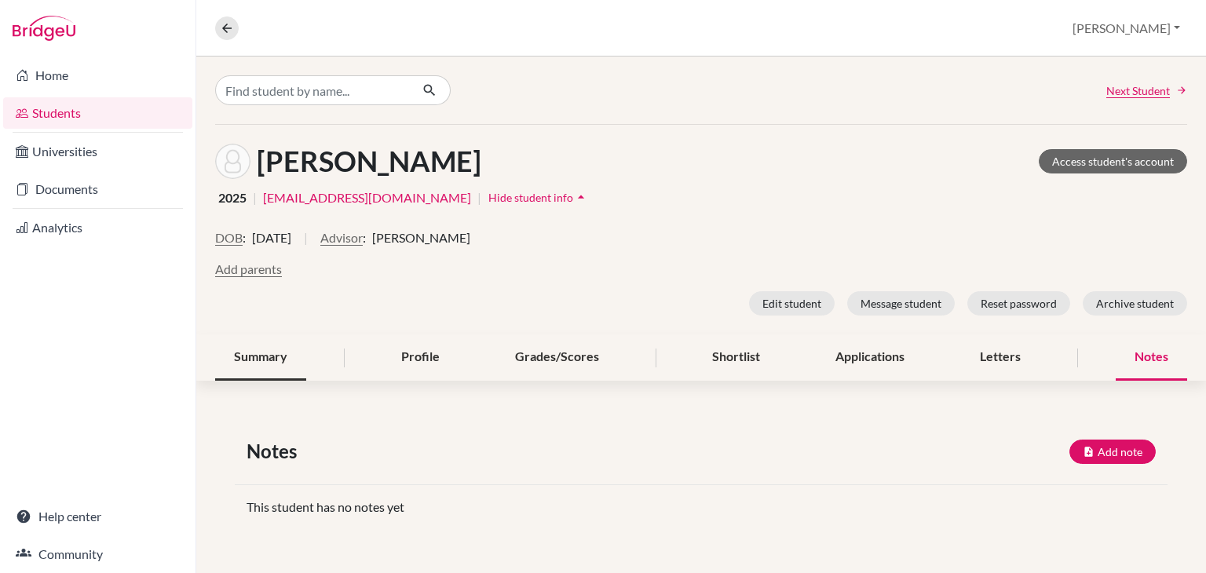
click at [268, 349] on div "Summary" at bounding box center [260, 358] width 91 height 46
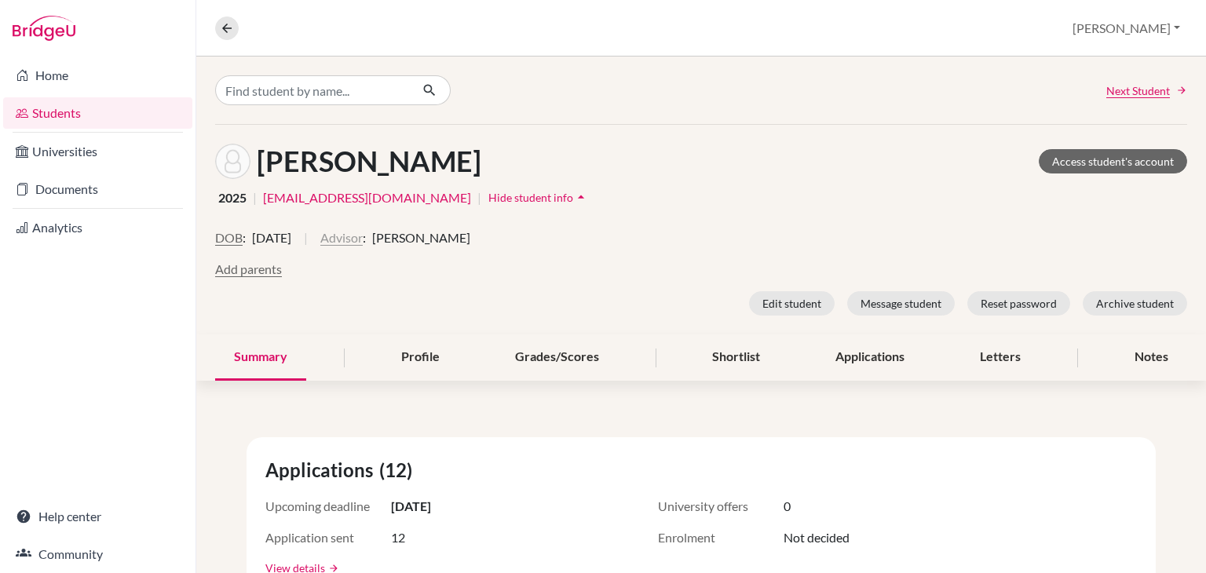
click at [363, 242] on button "Advisor" at bounding box center [341, 238] width 42 height 19
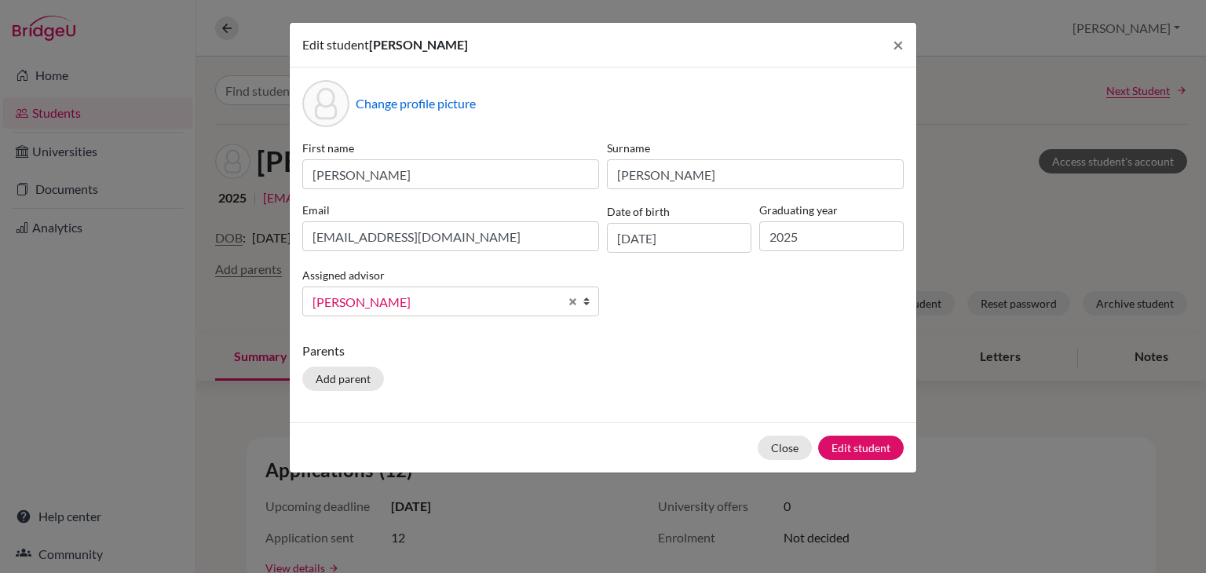
click at [708, 310] on div "First name Jaydeep Surname Rath Email jdrath20@gmail.com Date of birth 15/07/20…" at bounding box center [602, 234] width 609 height 189
click at [899, 43] on span "×" at bounding box center [898, 44] width 11 height 23
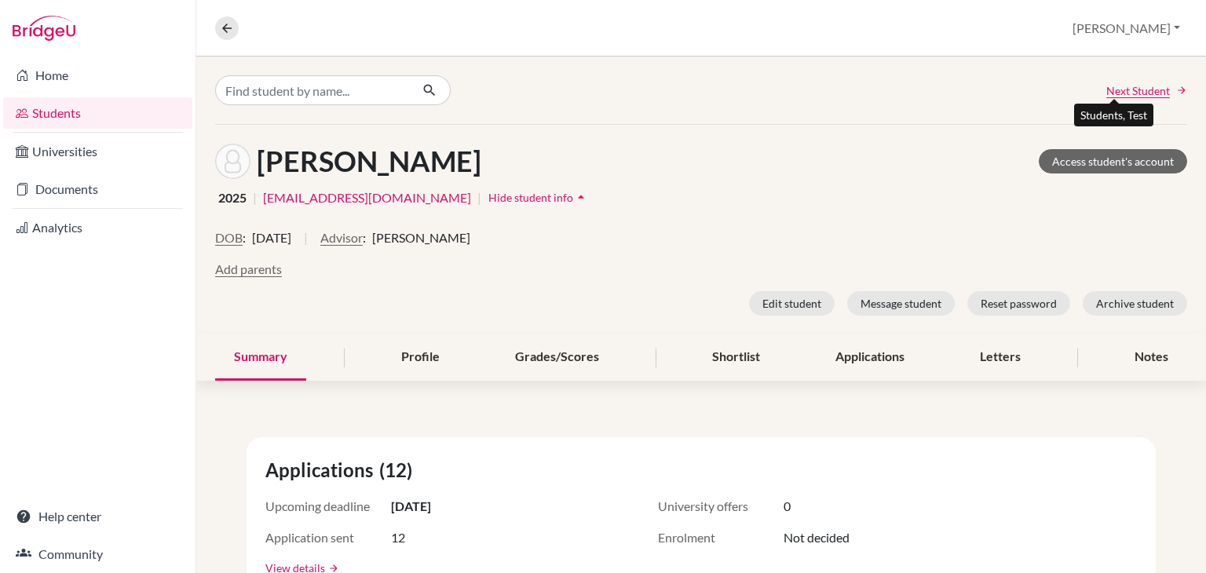
click at [1146, 82] on span "Next Student" at bounding box center [1138, 90] width 64 height 16
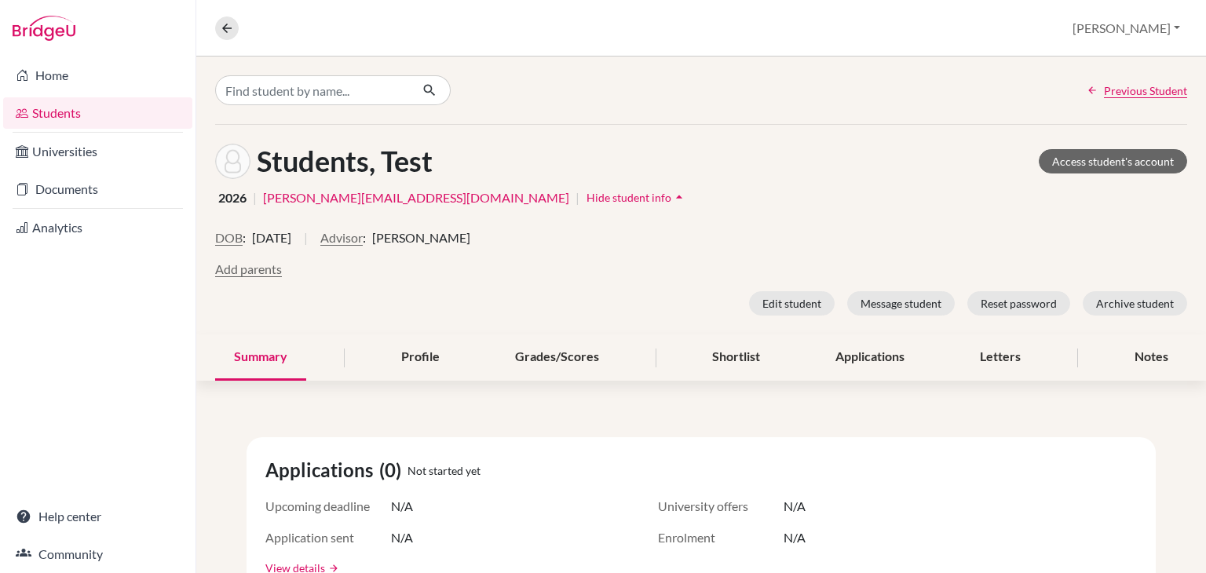
click at [111, 120] on link "Students" at bounding box center [97, 112] width 189 height 31
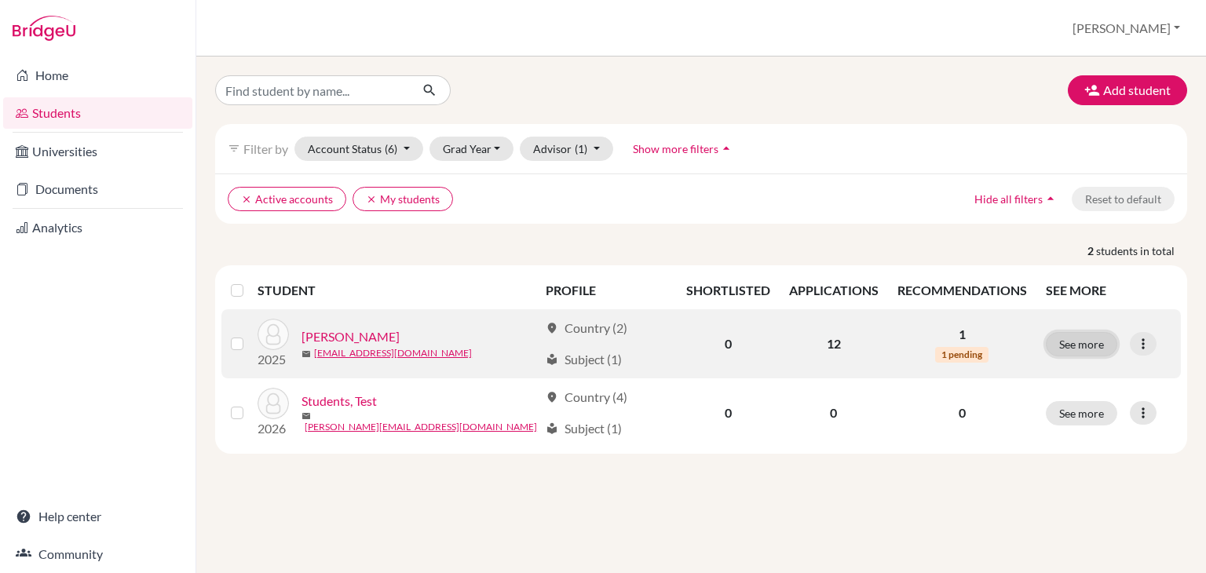
click at [1104, 339] on button "See more" at bounding box center [1081, 344] width 71 height 24
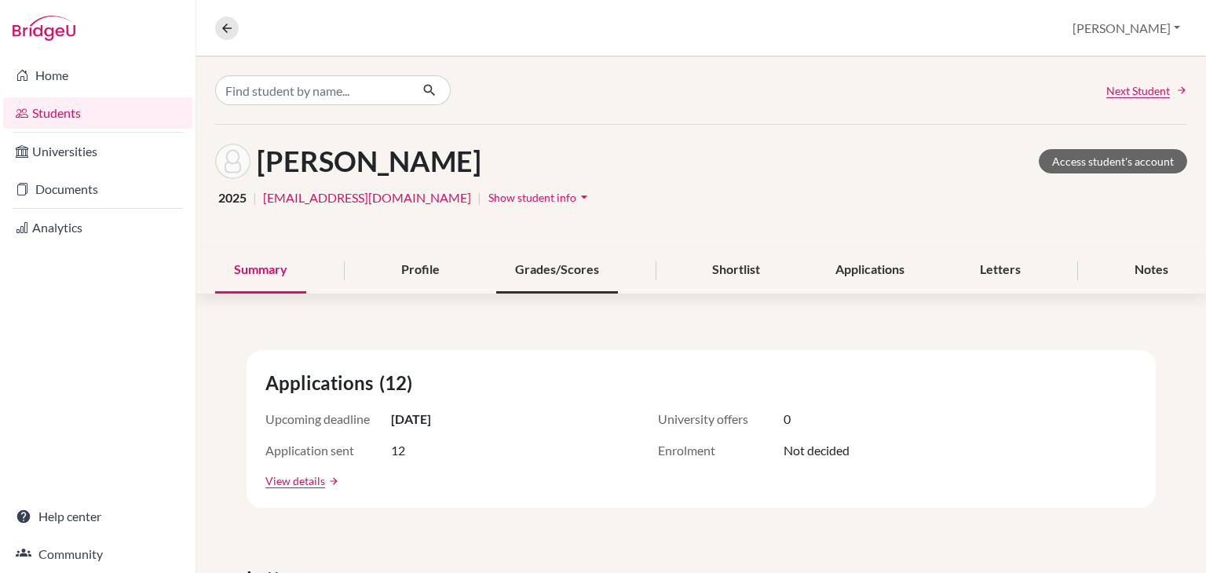
click at [561, 280] on div "Grades/Scores" at bounding box center [557, 270] width 122 height 46
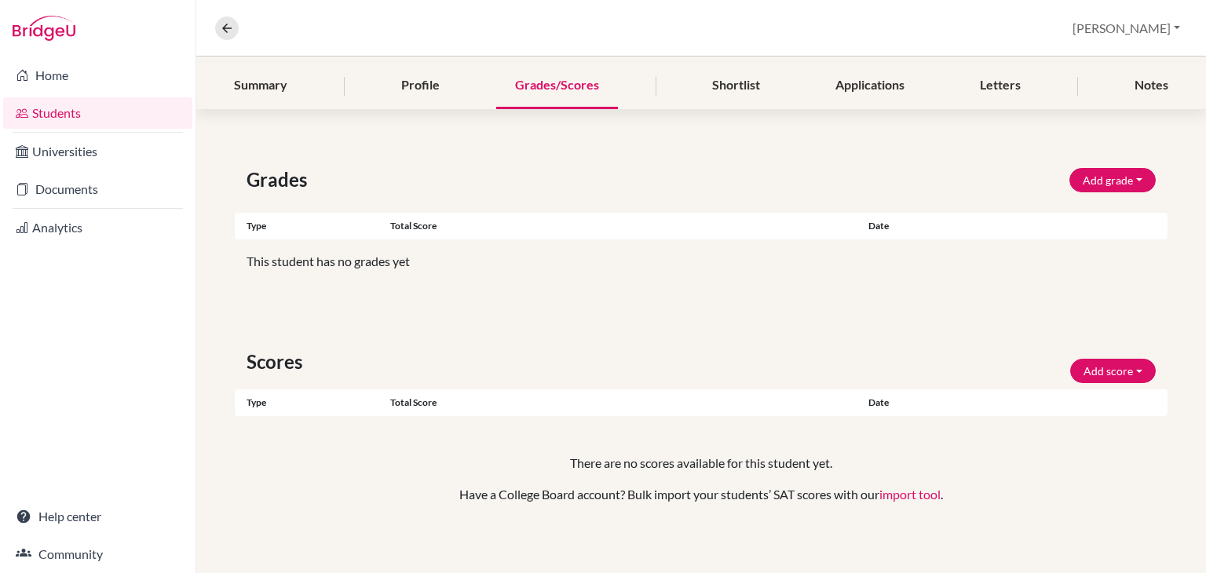
scroll to position [189, 0]
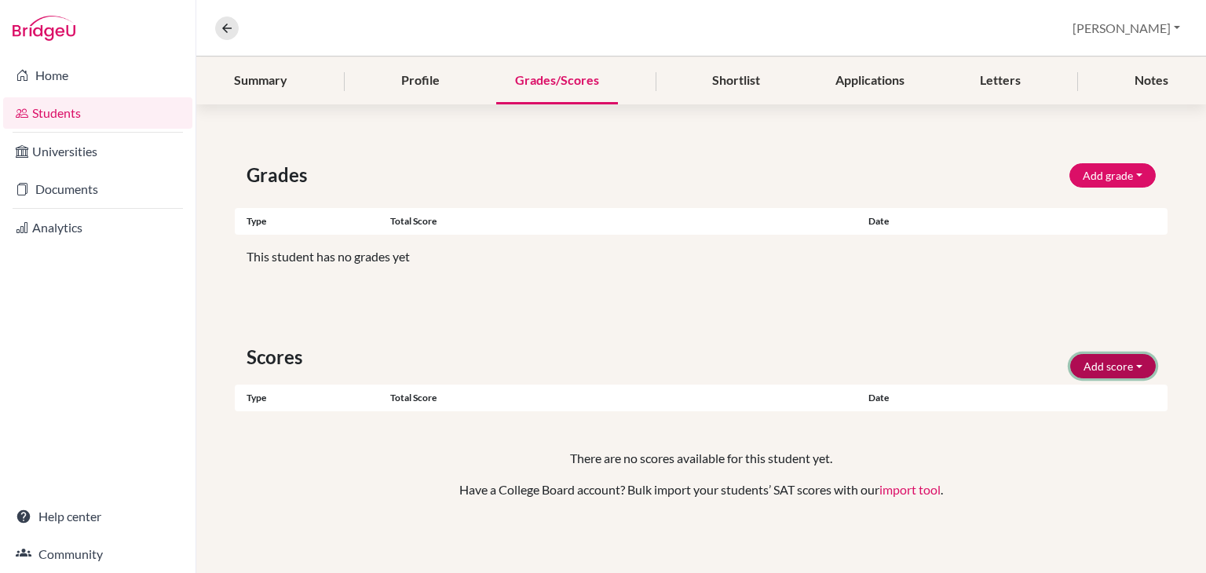
click at [1107, 370] on button "Add score" at bounding box center [1113, 366] width 86 height 24
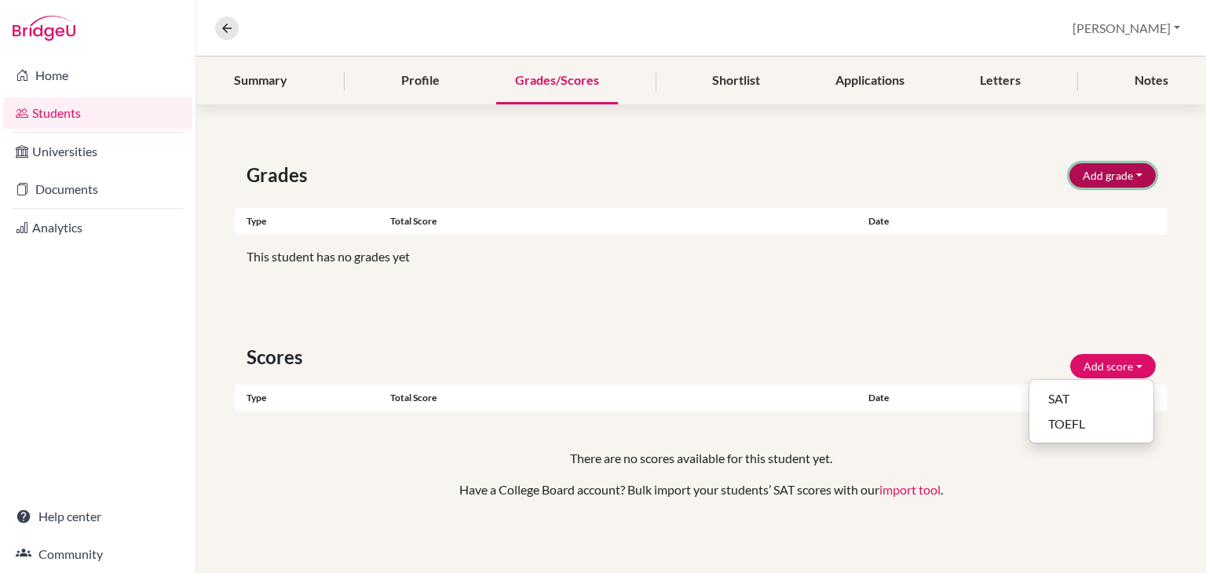
click at [1110, 181] on button "Add grade" at bounding box center [1113, 175] width 86 height 24
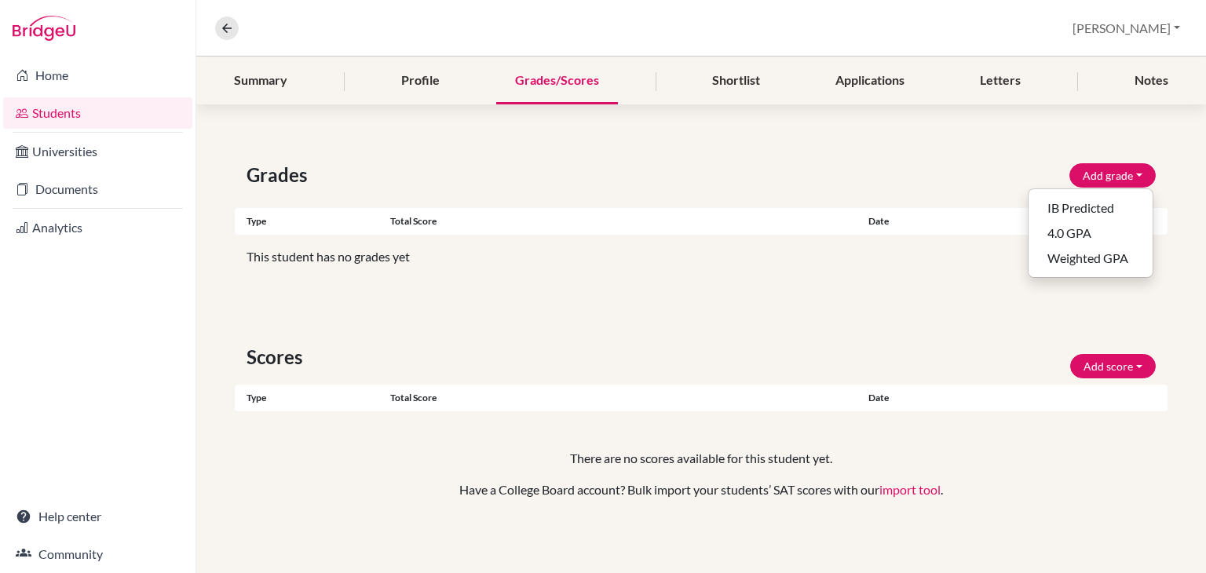
click at [812, 283] on div "Grades Add grade IB Predicted 4.0 GPA Weighted GPA Type Total score Date Unsupp…" at bounding box center [701, 349] width 1010 height 452
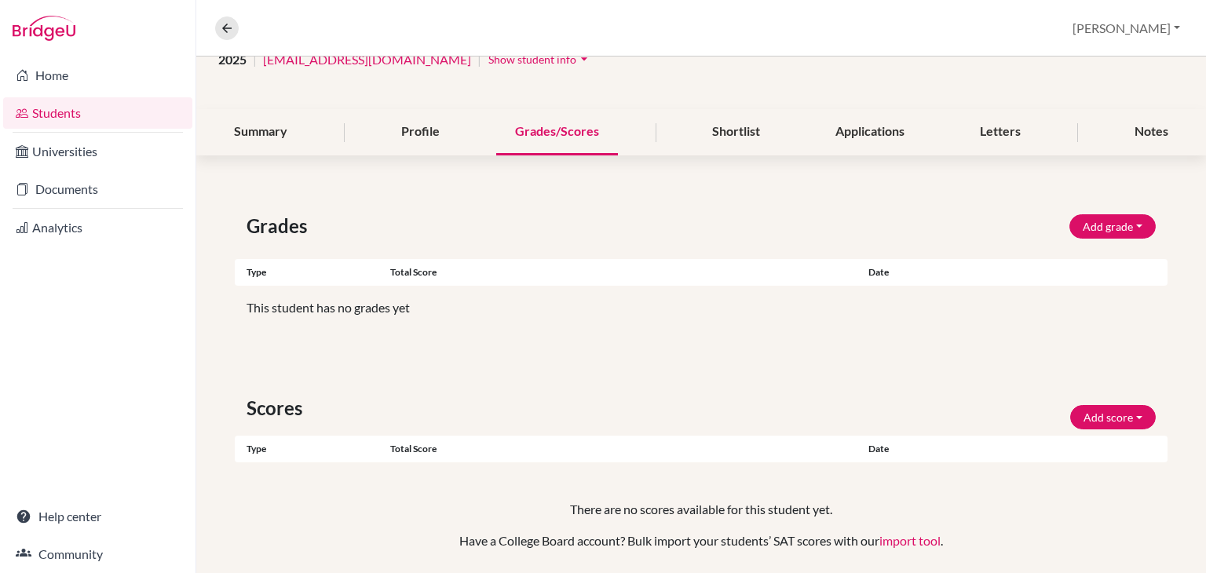
scroll to position [111, 0]
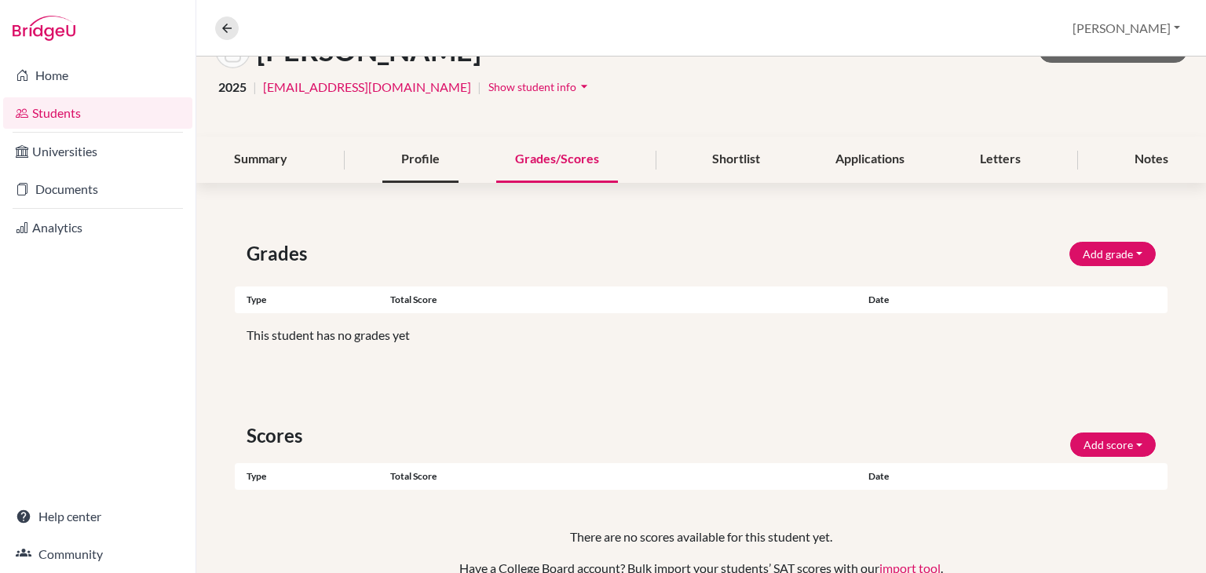
click at [411, 152] on div "Profile" at bounding box center [420, 160] width 76 height 46
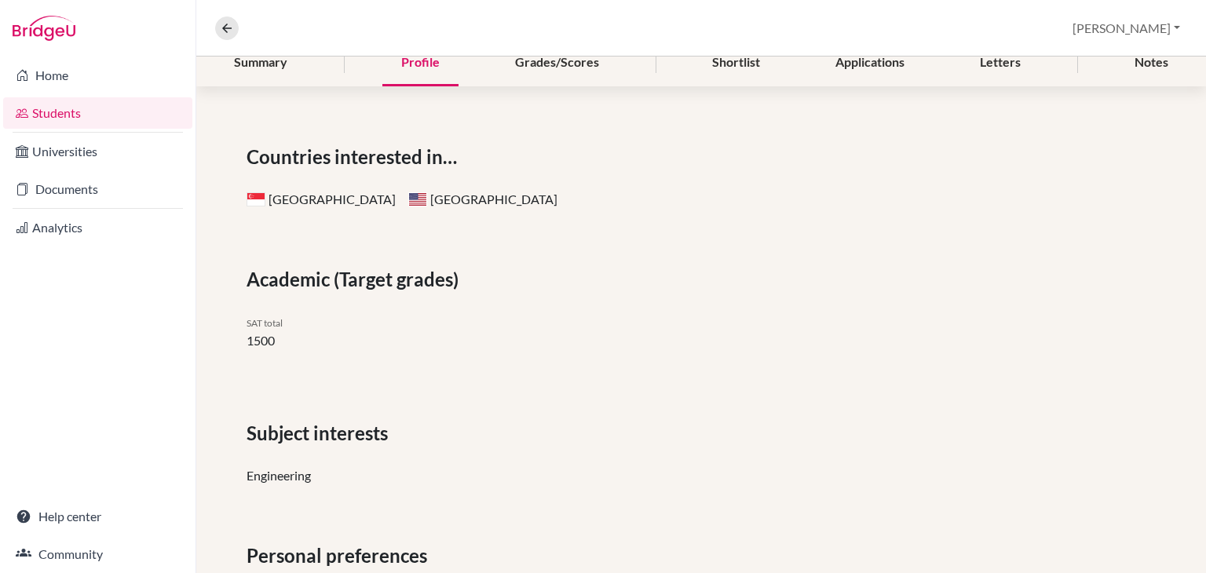
scroll to position [56, 0]
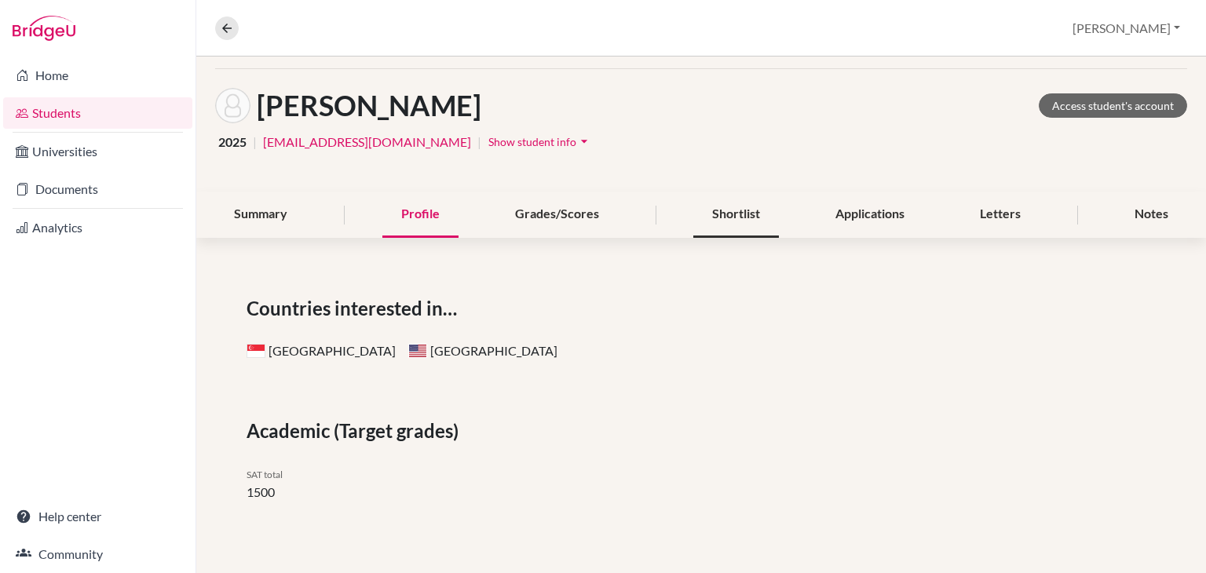
click at [708, 214] on div "Shortlist" at bounding box center [736, 215] width 86 height 46
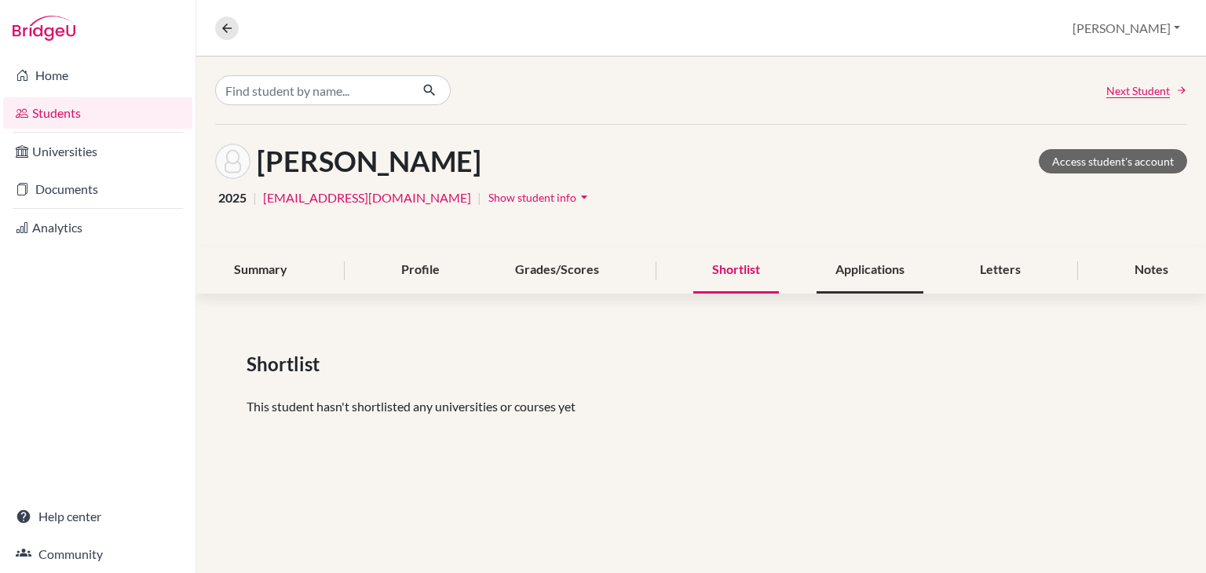
click at [883, 273] on div "Applications" at bounding box center [870, 270] width 107 height 46
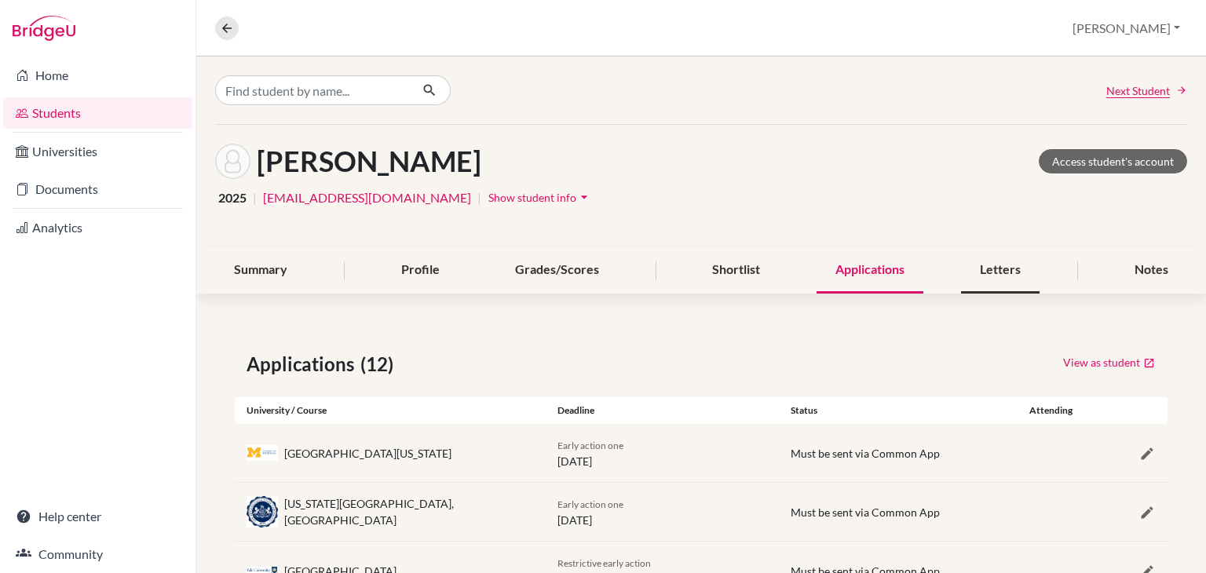
click at [964, 276] on div "Letters" at bounding box center [1000, 270] width 79 height 46
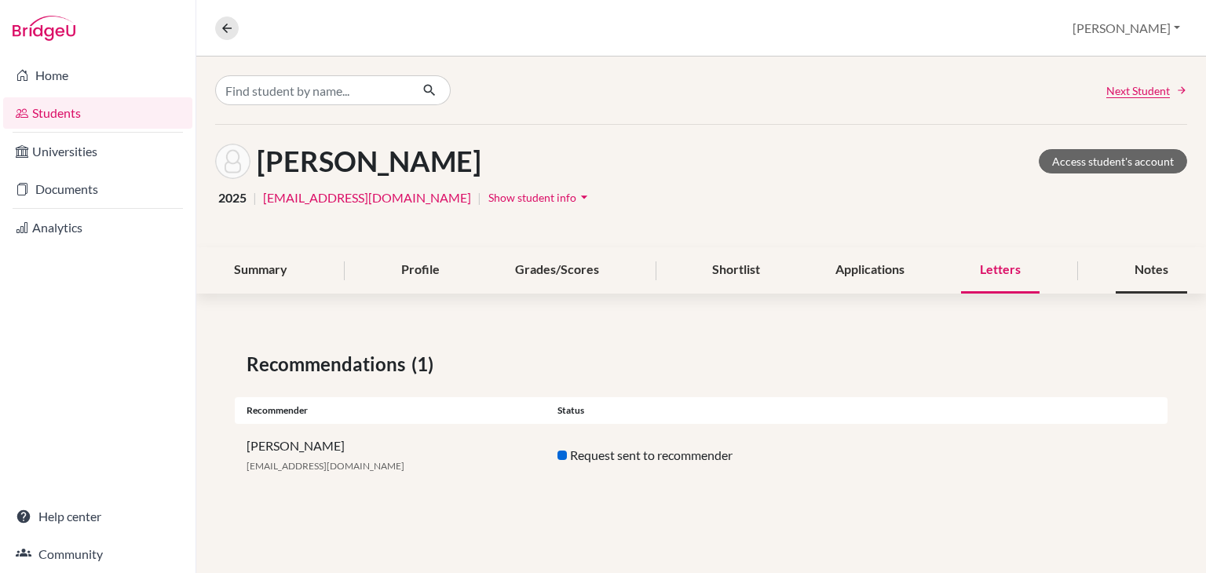
click at [1139, 270] on div "Notes" at bounding box center [1151, 270] width 71 height 46
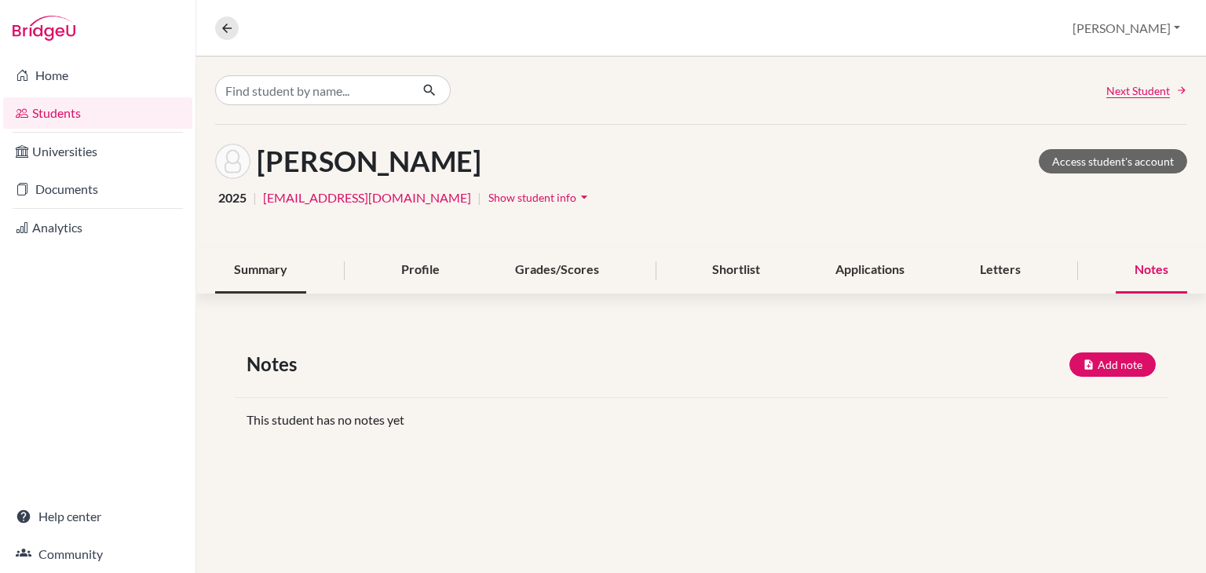
click at [269, 272] on div "Summary" at bounding box center [260, 270] width 91 height 46
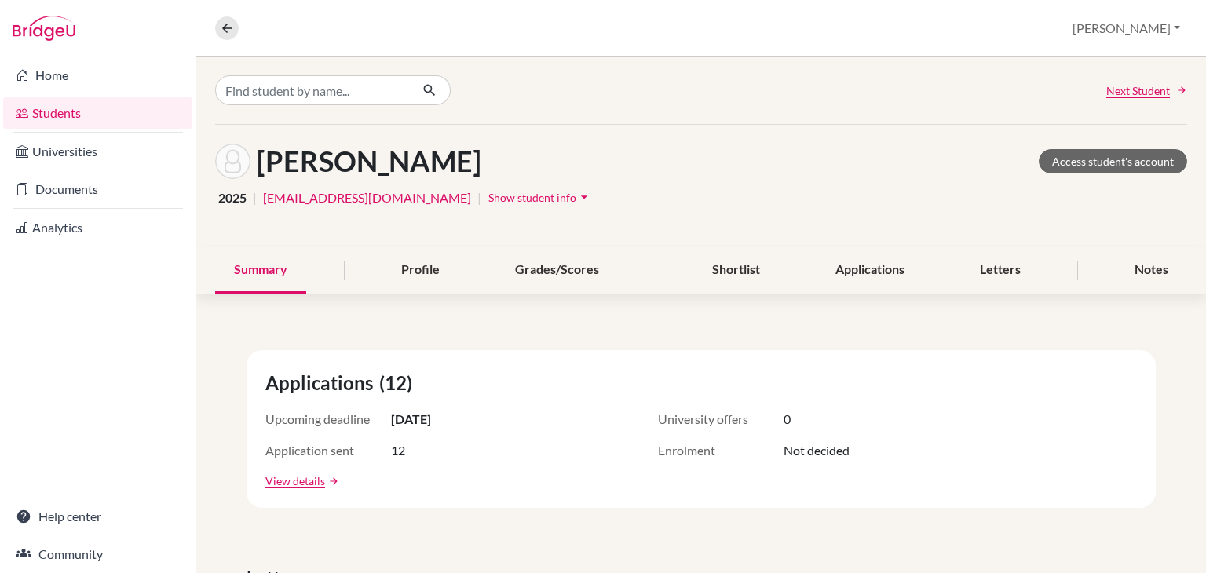
click at [722, 212] on div "Rath , Jaydeep Access student's account 2025 | jdrath20@gmail.com | Show studen…" at bounding box center [701, 186] width 1010 height 123
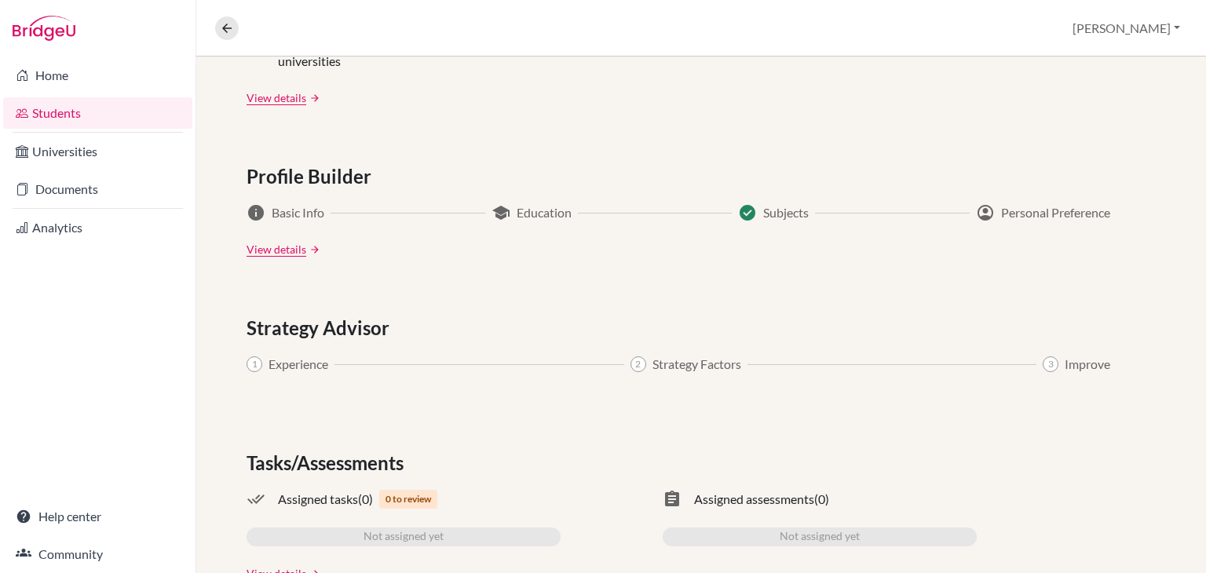
scroll to position [785, 0]
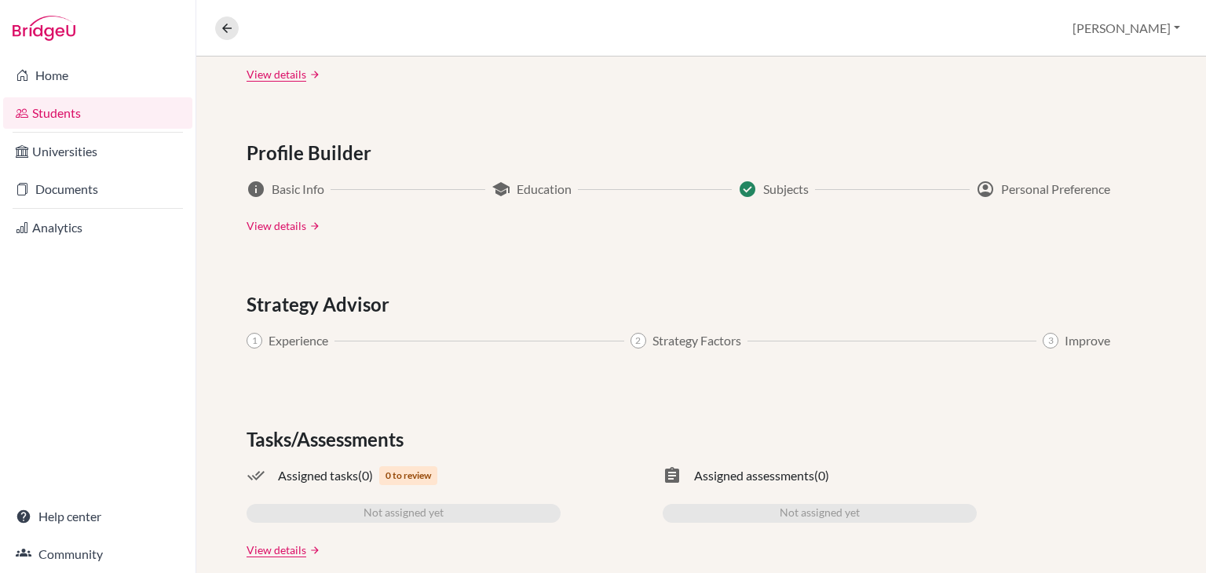
click at [291, 228] on link "View details" at bounding box center [277, 226] width 60 height 16
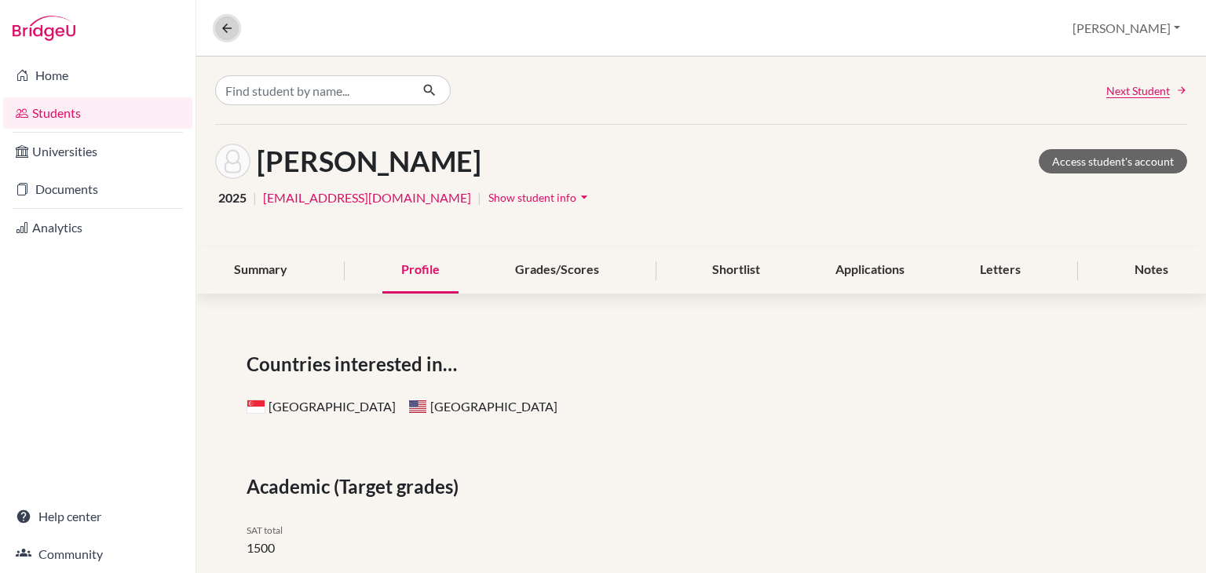
click at [223, 28] on icon at bounding box center [227, 28] width 14 height 14
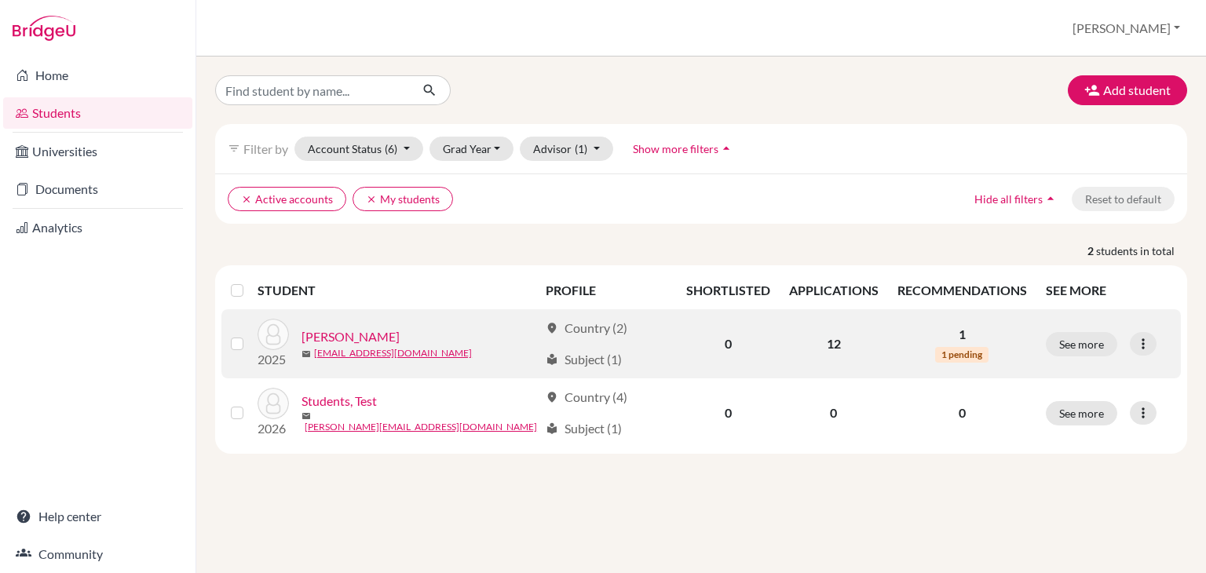
click at [395, 341] on div "[PERSON_NAME]" at bounding box center [420, 336] width 237 height 19
click at [351, 335] on link "[PERSON_NAME]" at bounding box center [351, 336] width 98 height 19
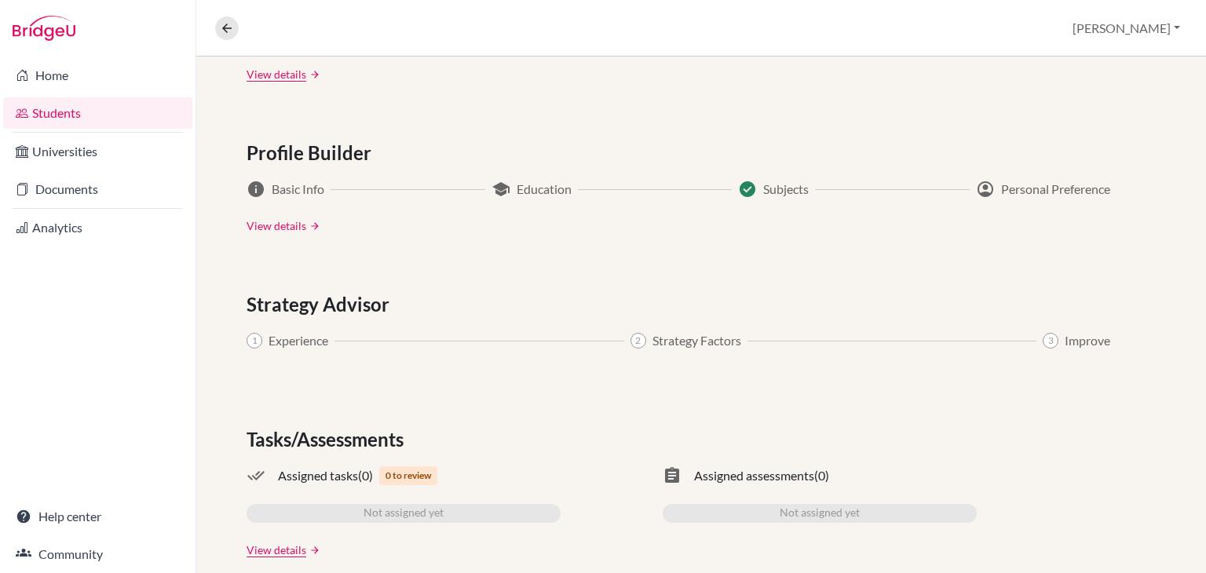
scroll to position [807, 0]
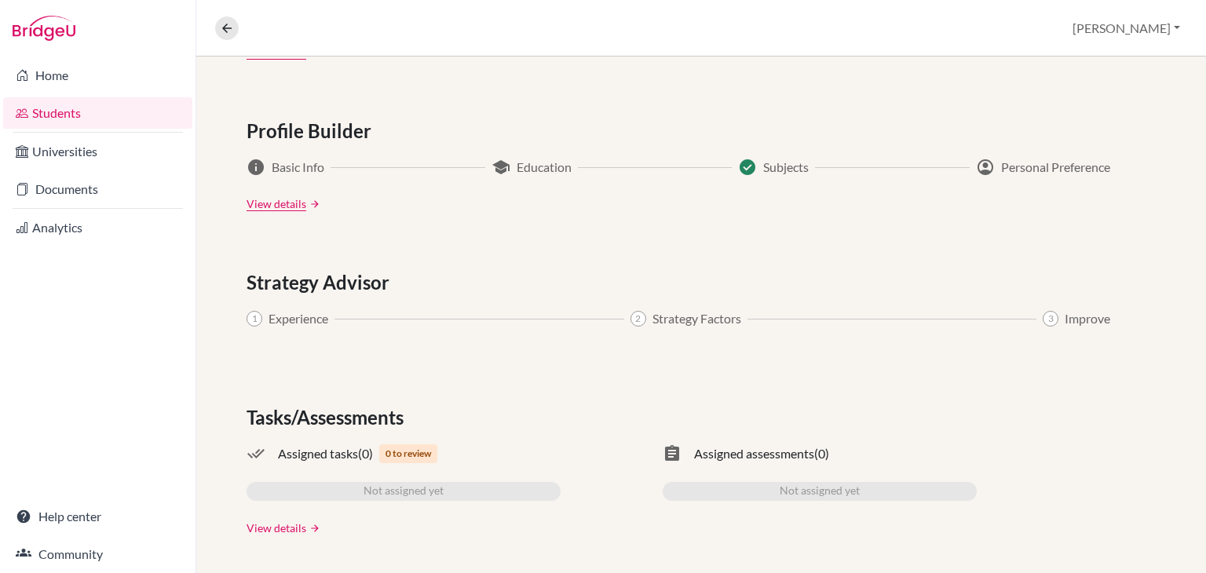
click at [297, 520] on link "View details" at bounding box center [277, 528] width 60 height 16
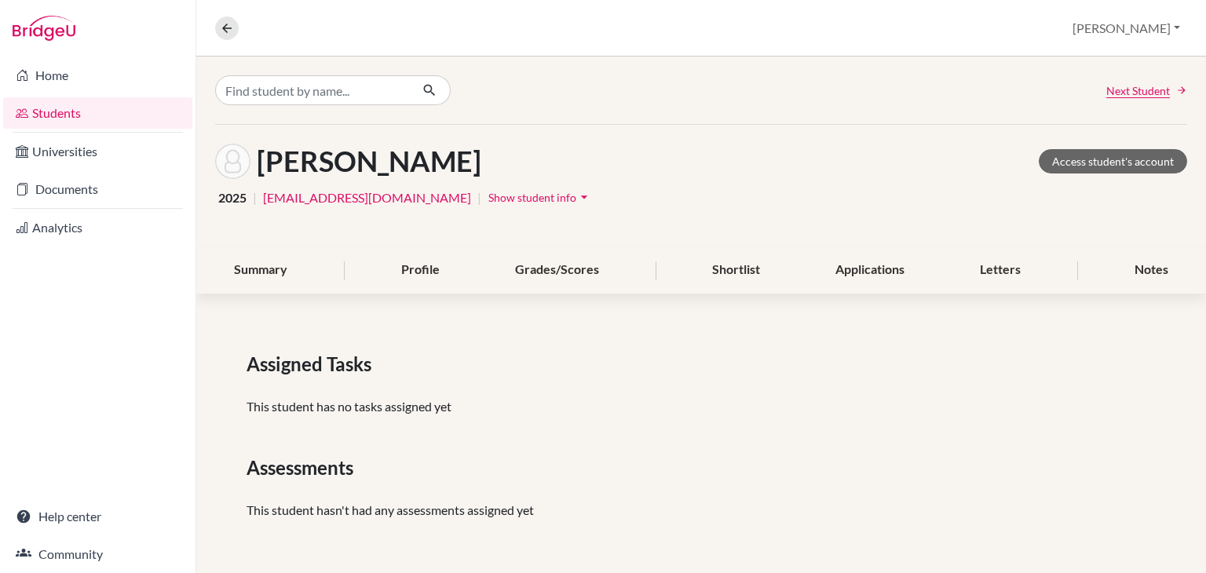
click at [488, 194] on span "Show student info" at bounding box center [532, 197] width 88 height 13
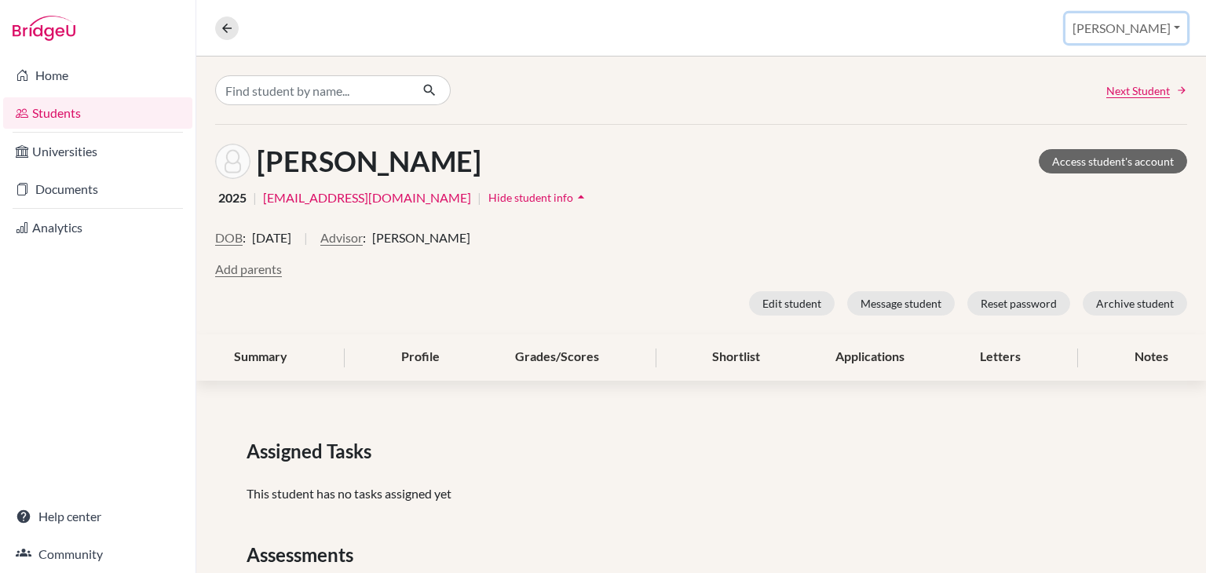
click at [1128, 20] on button "[PERSON_NAME]" at bounding box center [1127, 28] width 122 height 30
click at [1133, 123] on button "Log out" at bounding box center [1099, 127] width 124 height 25
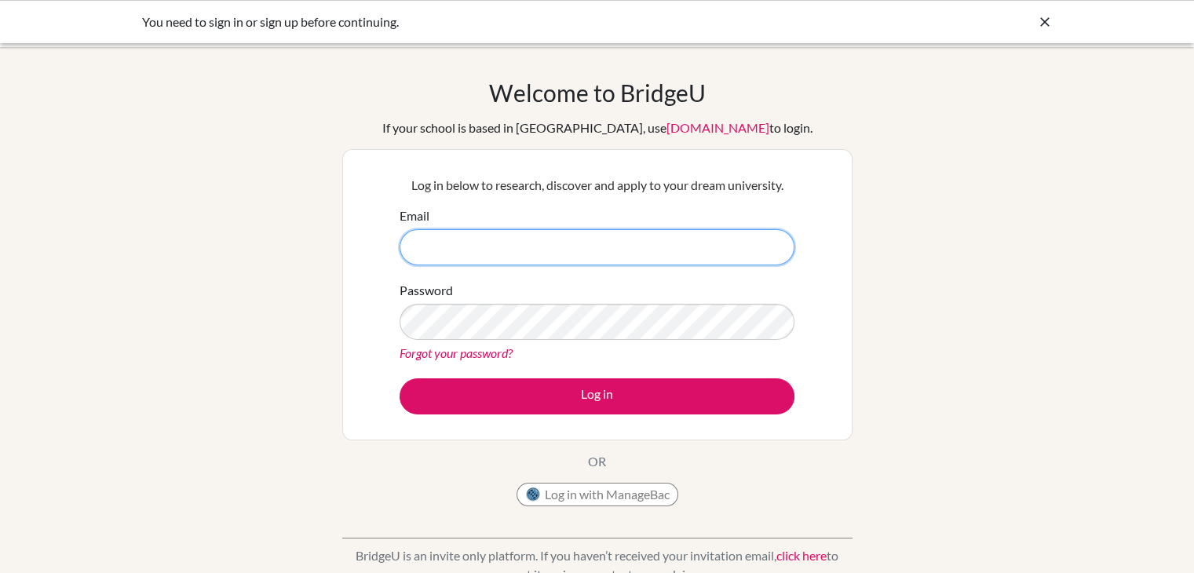
type input "[EMAIL_ADDRESS][DOMAIN_NAME]"
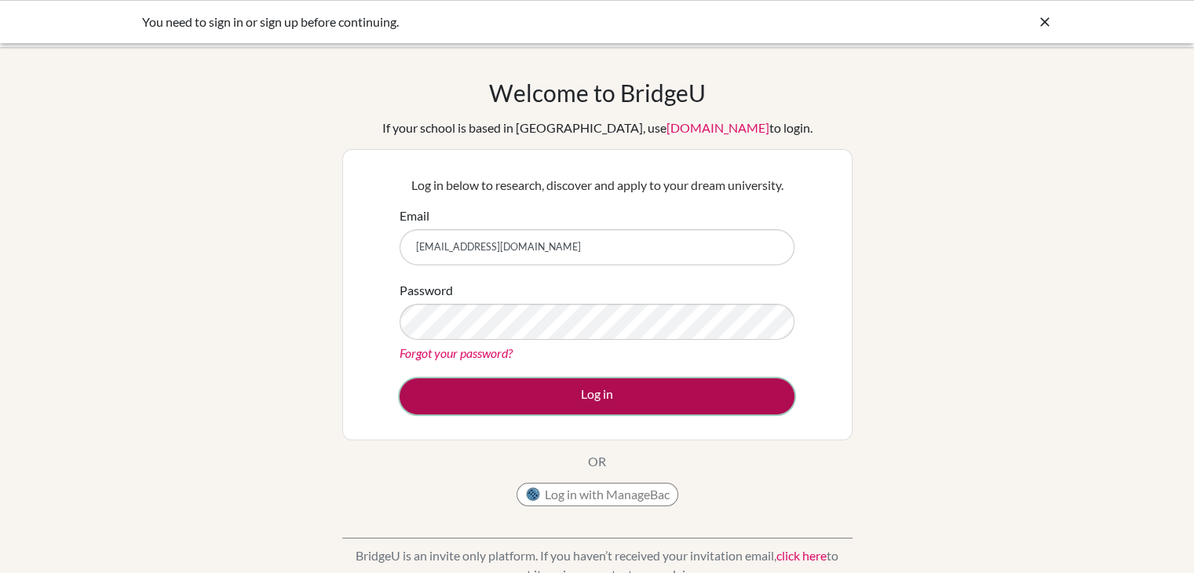
click at [577, 410] on button "Log in" at bounding box center [597, 396] width 395 height 36
